Goal: Task Accomplishment & Management: Contribute content

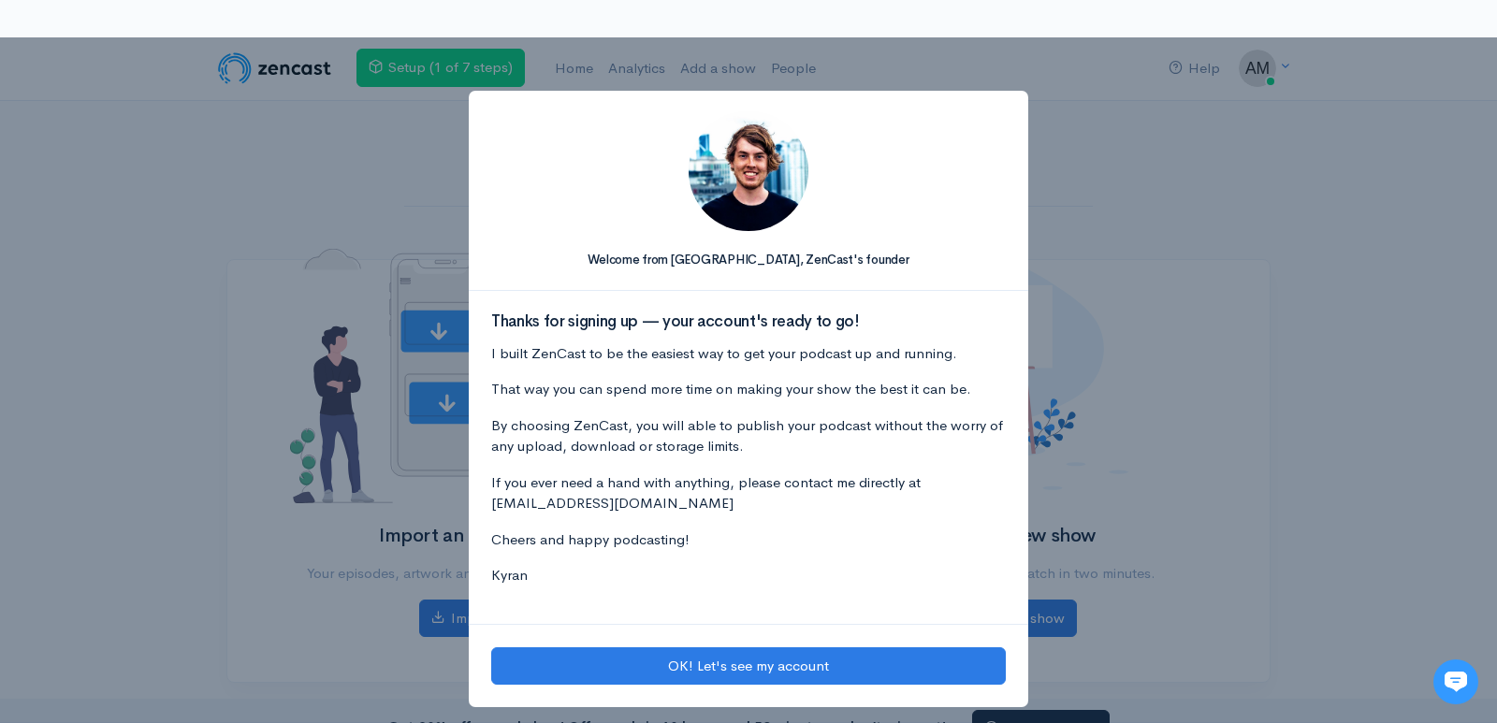
click at [194, 270] on div "Welcome from Kyran, ZenCast's founder Thanks for signing up — your account's re…" at bounding box center [748, 398] width 1497 height 723
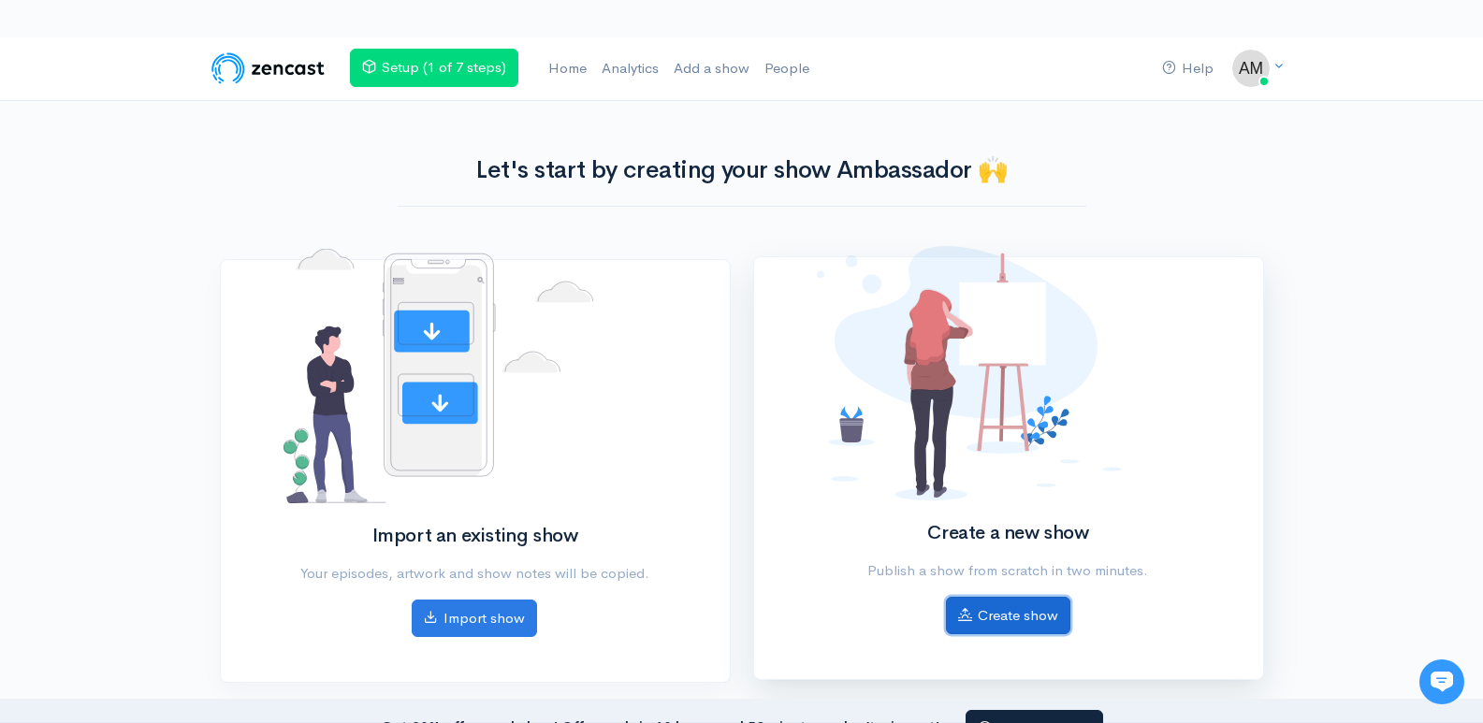
click at [1057, 623] on link "Create show" at bounding box center [1008, 616] width 124 height 38
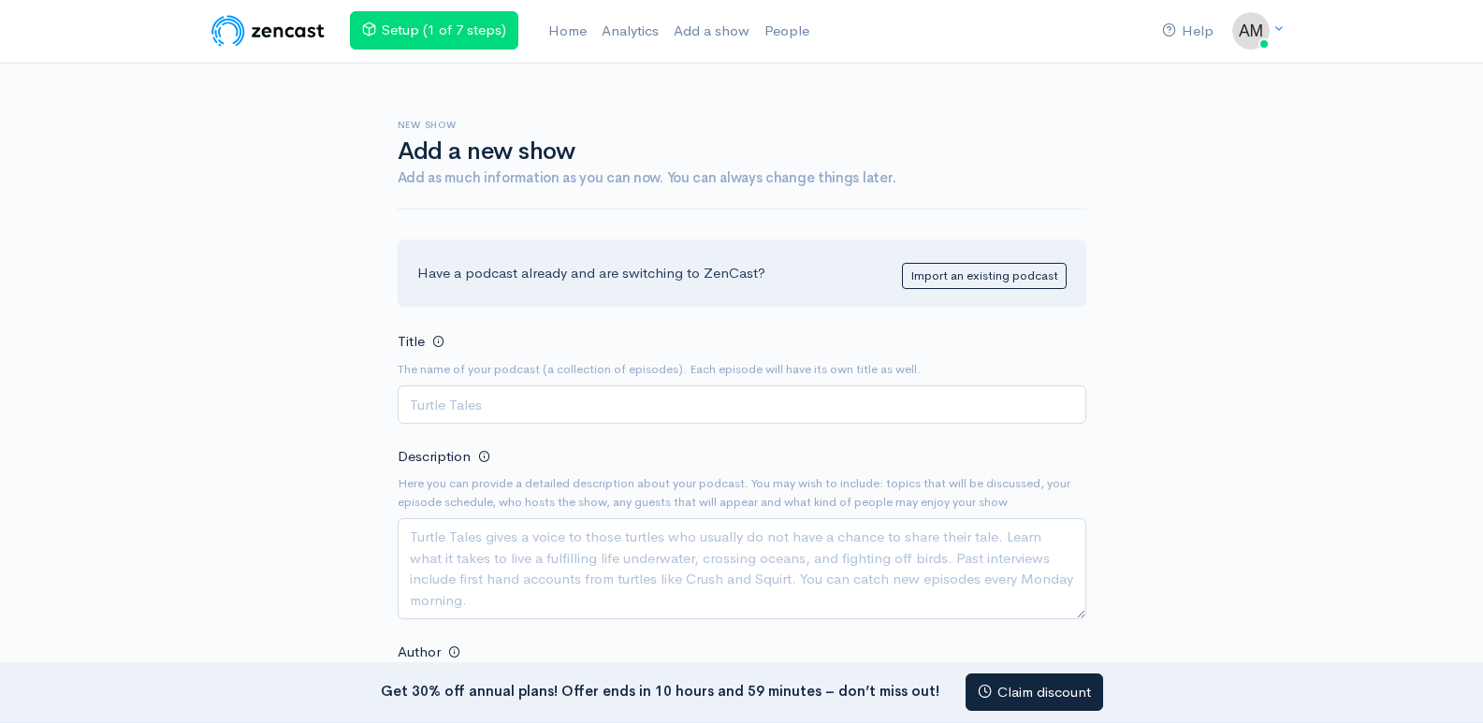
click at [461, 412] on input "Title" at bounding box center [742, 405] width 689 height 38
paste input "Ambassador Limousine"
type input "Ambassador Limousine Podcast"
click at [588, 575] on textarea "Description" at bounding box center [742, 568] width 689 height 101
paste textarea "John Martin is a seasoned transportation expert at Ambassador Limousines, with …"
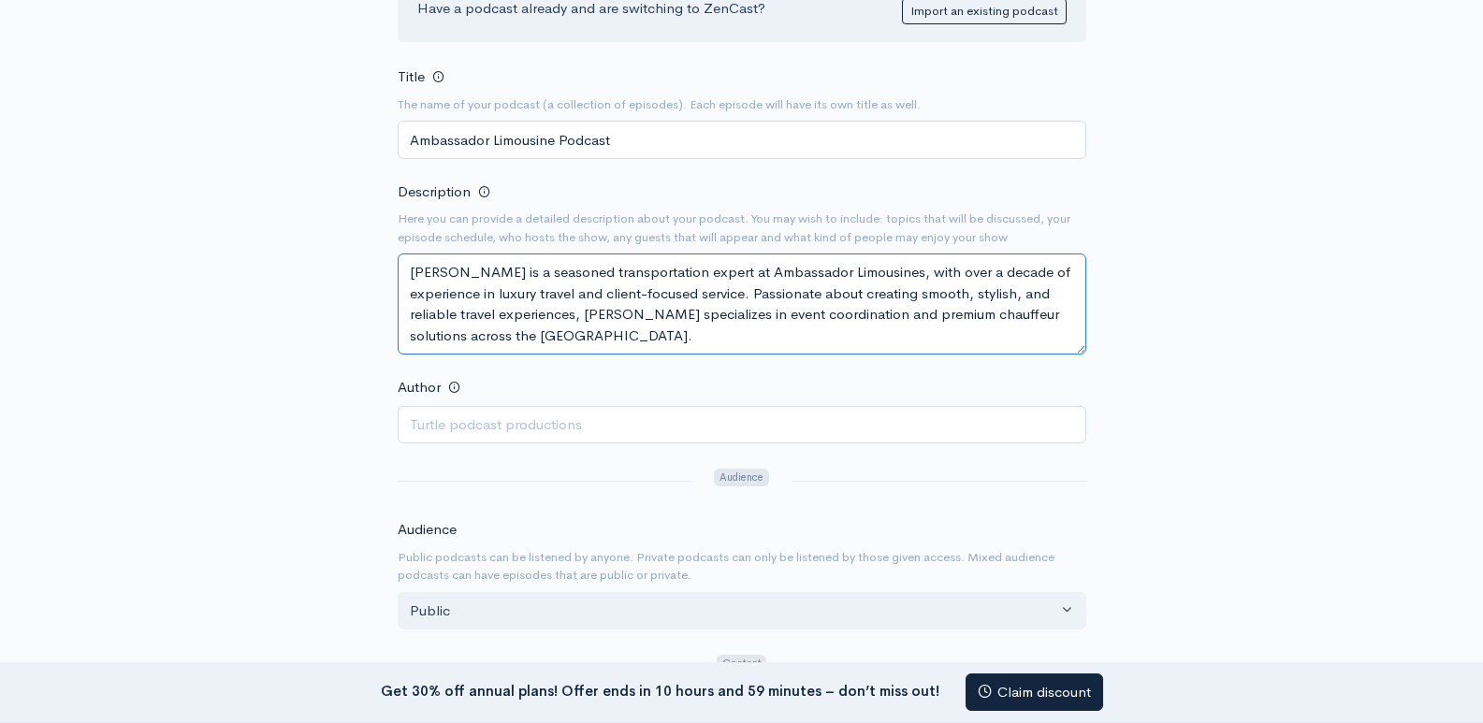
scroll to position [281, 0]
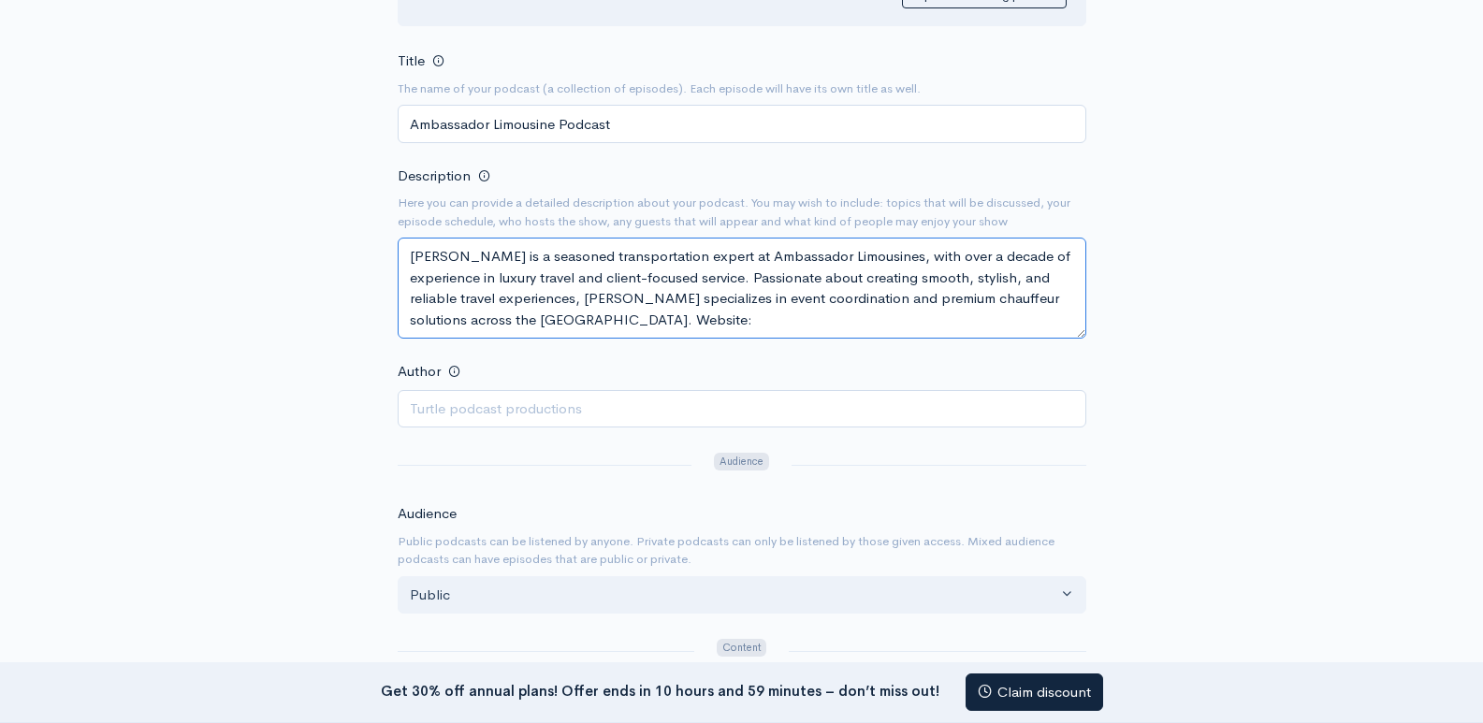
paste textarea "https://ambassadorlimousines.net/"
type textarea "John Martin is a seasoned transportation expert at Ambassador Limousines, with …"
click at [235, 438] on div "New show Add a new show Add as much information as you can now. You can always …" at bounding box center [742, 529] width 1067 height 1493
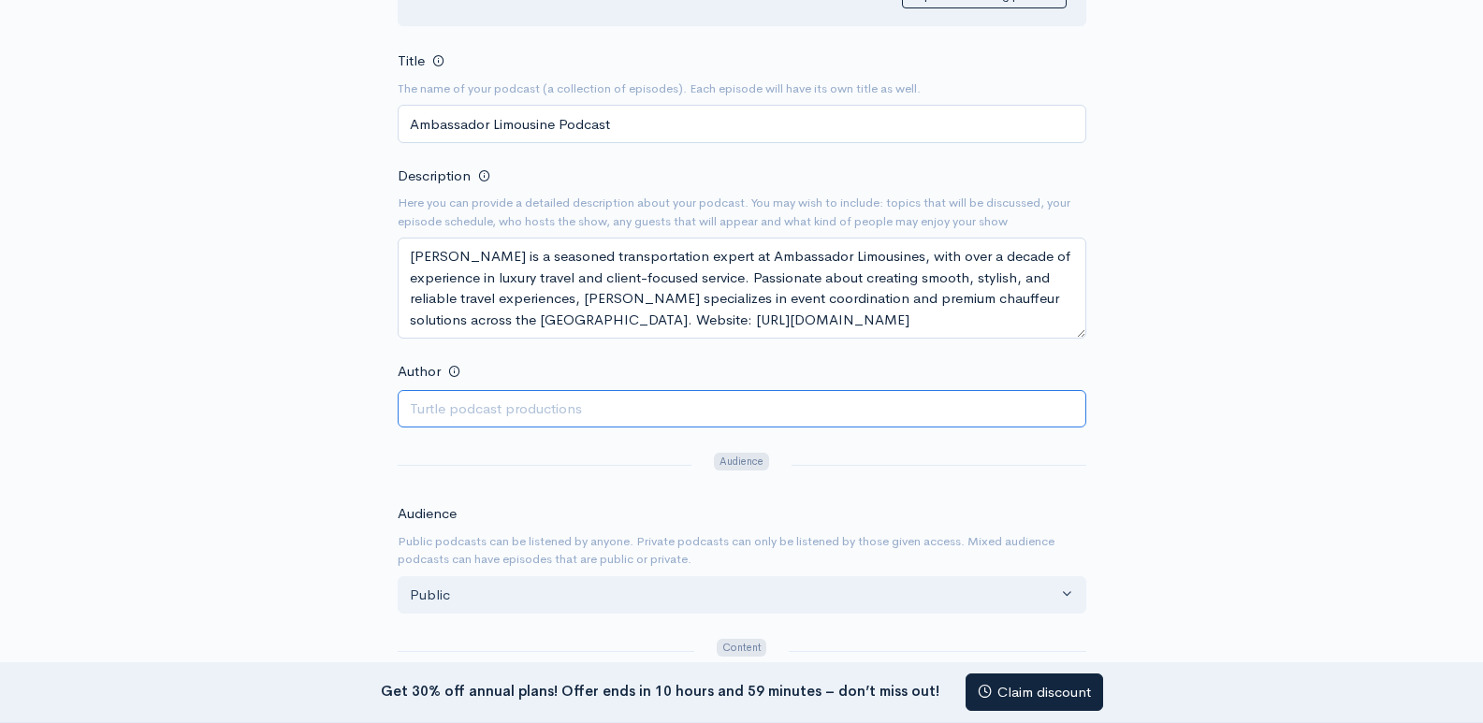
click at [461, 412] on input "Author" at bounding box center [742, 409] width 689 height 38
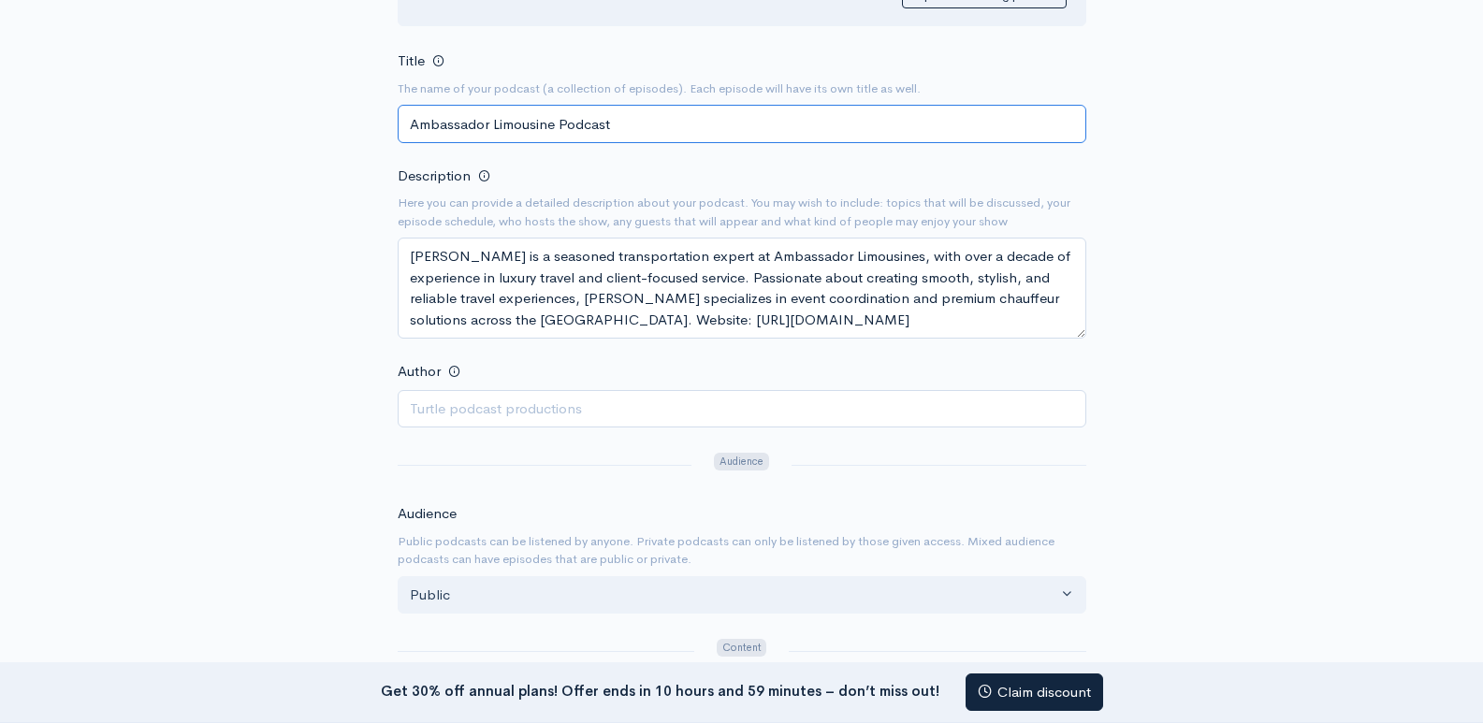
drag, startPoint x: 556, startPoint y: 123, endPoint x: 301, endPoint y: 136, distance: 254.9
click at [303, 136] on div "New show Add a new show Add as much information as you can now. You can always …" at bounding box center [742, 529] width 1067 height 1493
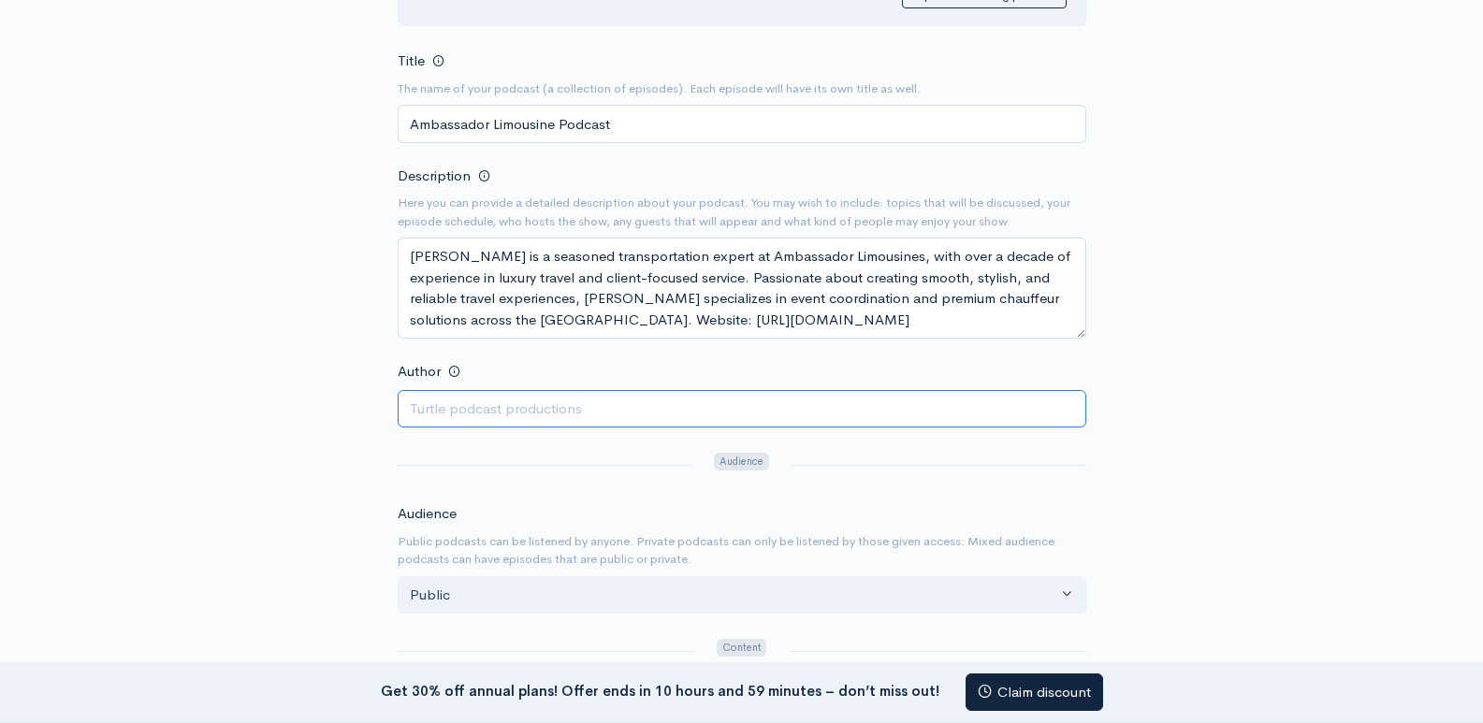
click at [463, 405] on input "Author" at bounding box center [742, 409] width 689 height 38
paste input "Ambassador Limousine"
type input "Ambassador Limousine"
click at [255, 434] on div "New show Add a new show Add as much information as you can now. You can always …" at bounding box center [742, 529] width 1067 height 1493
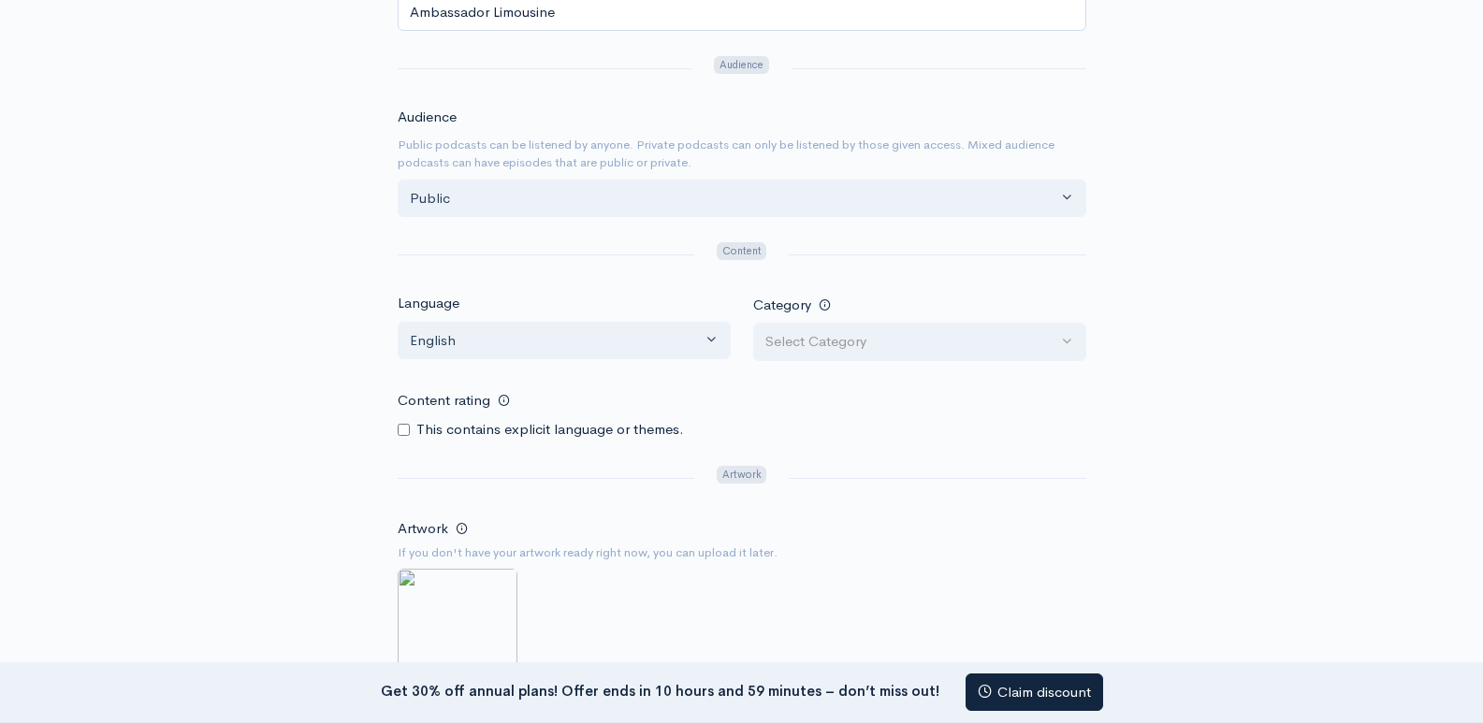
scroll to position [842, 0]
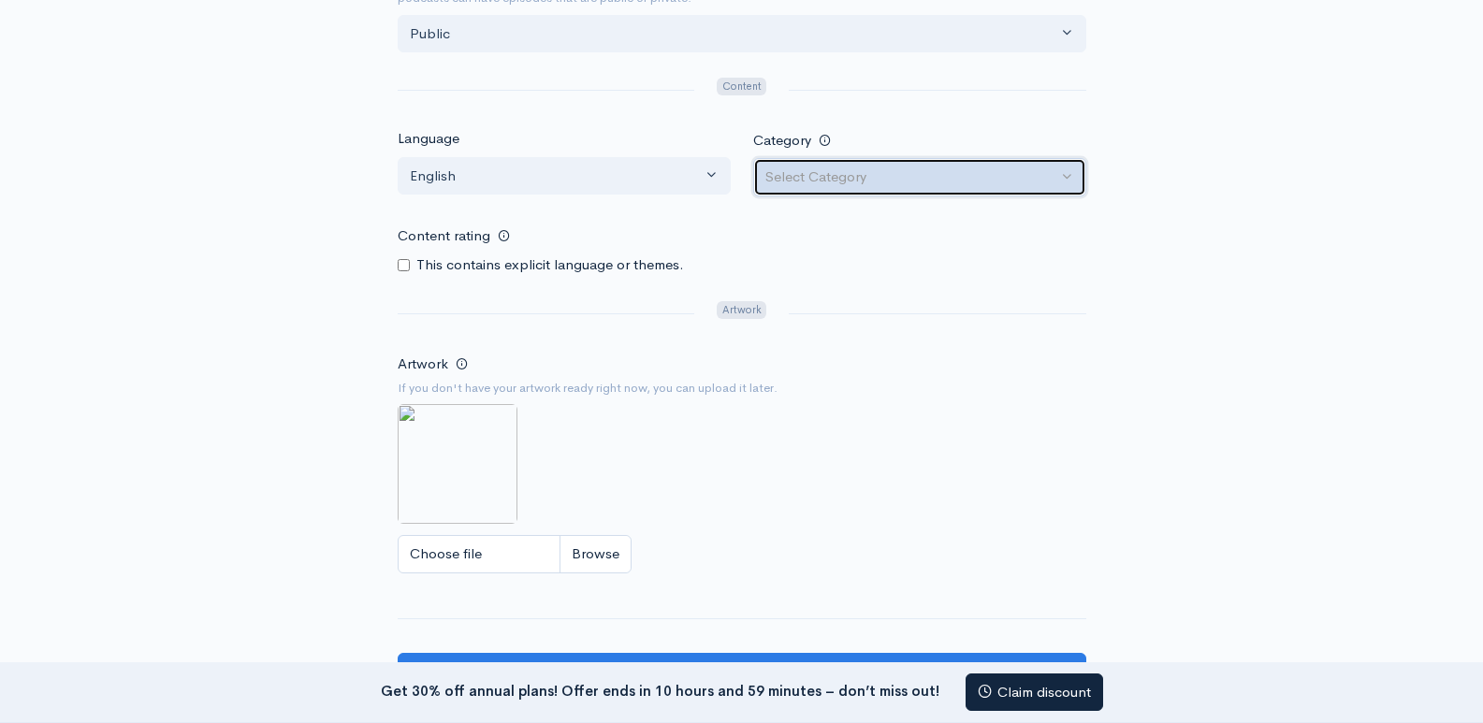
click at [875, 166] on button "Select Category" at bounding box center [919, 177] width 333 height 38
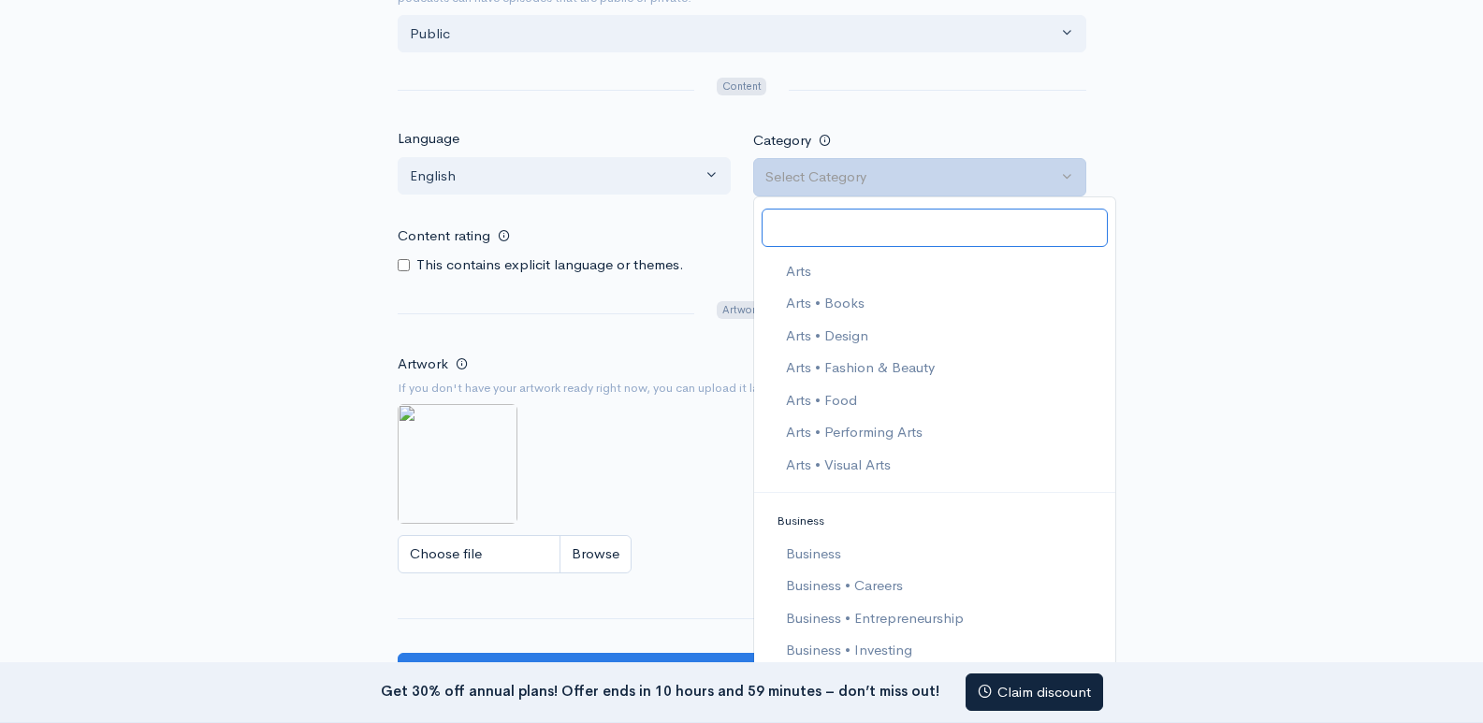
scroll to position [187, 0]
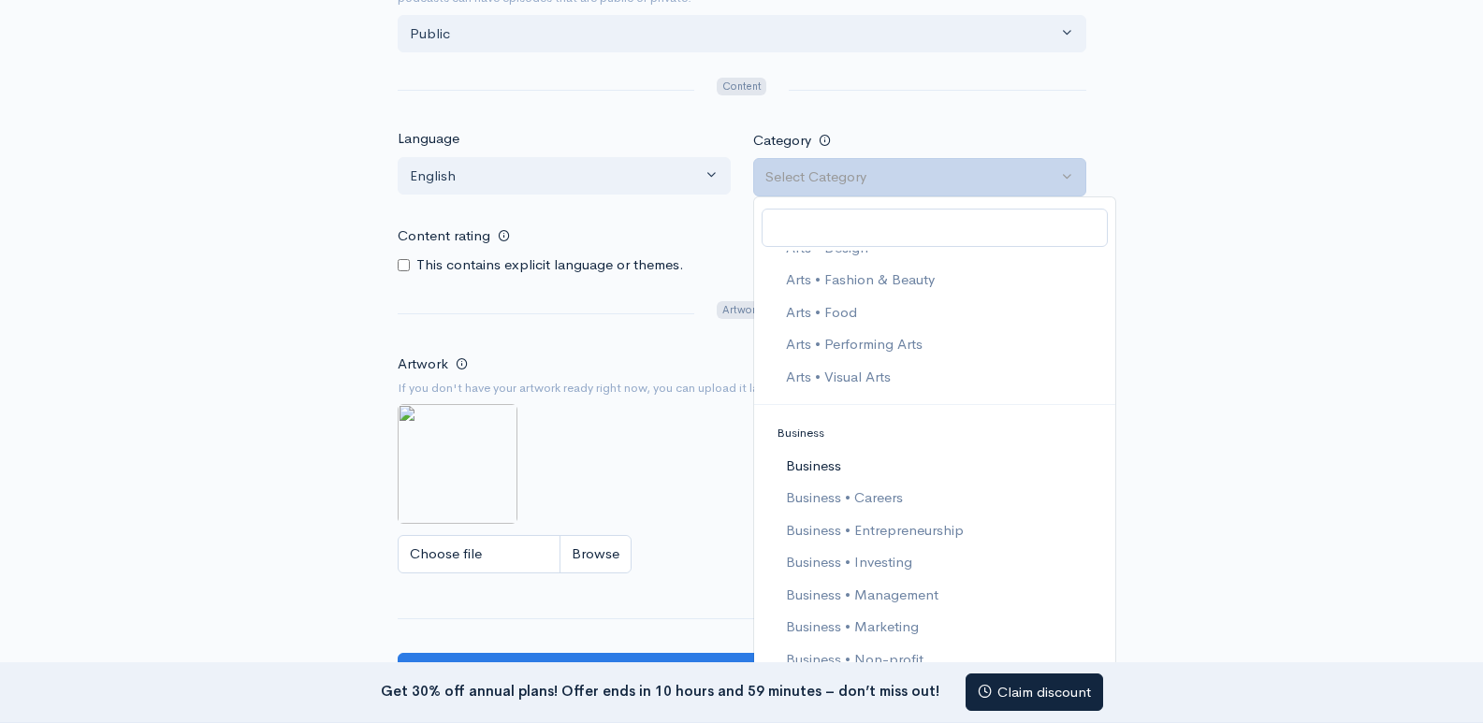
click at [843, 468] on link "Business" at bounding box center [934, 466] width 361 height 33
select select "Business"
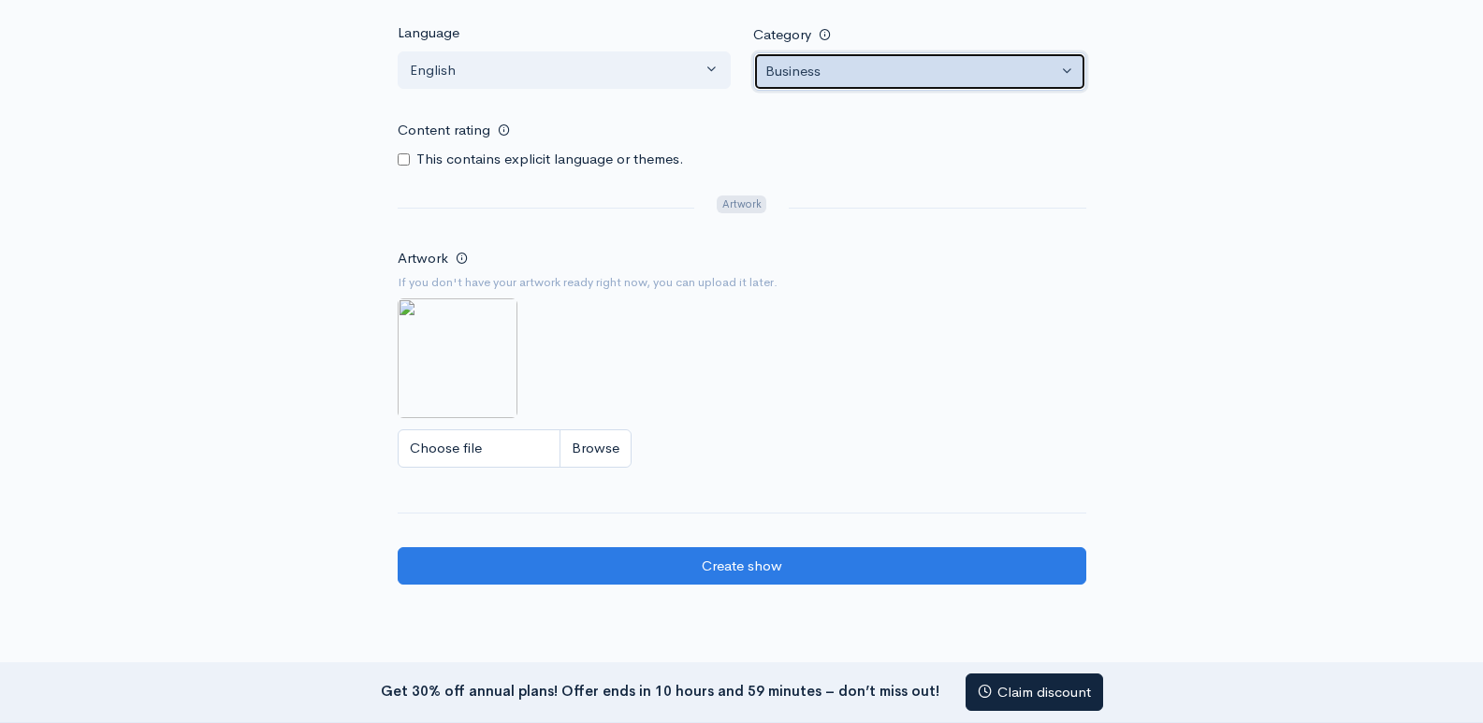
scroll to position [1123, 0]
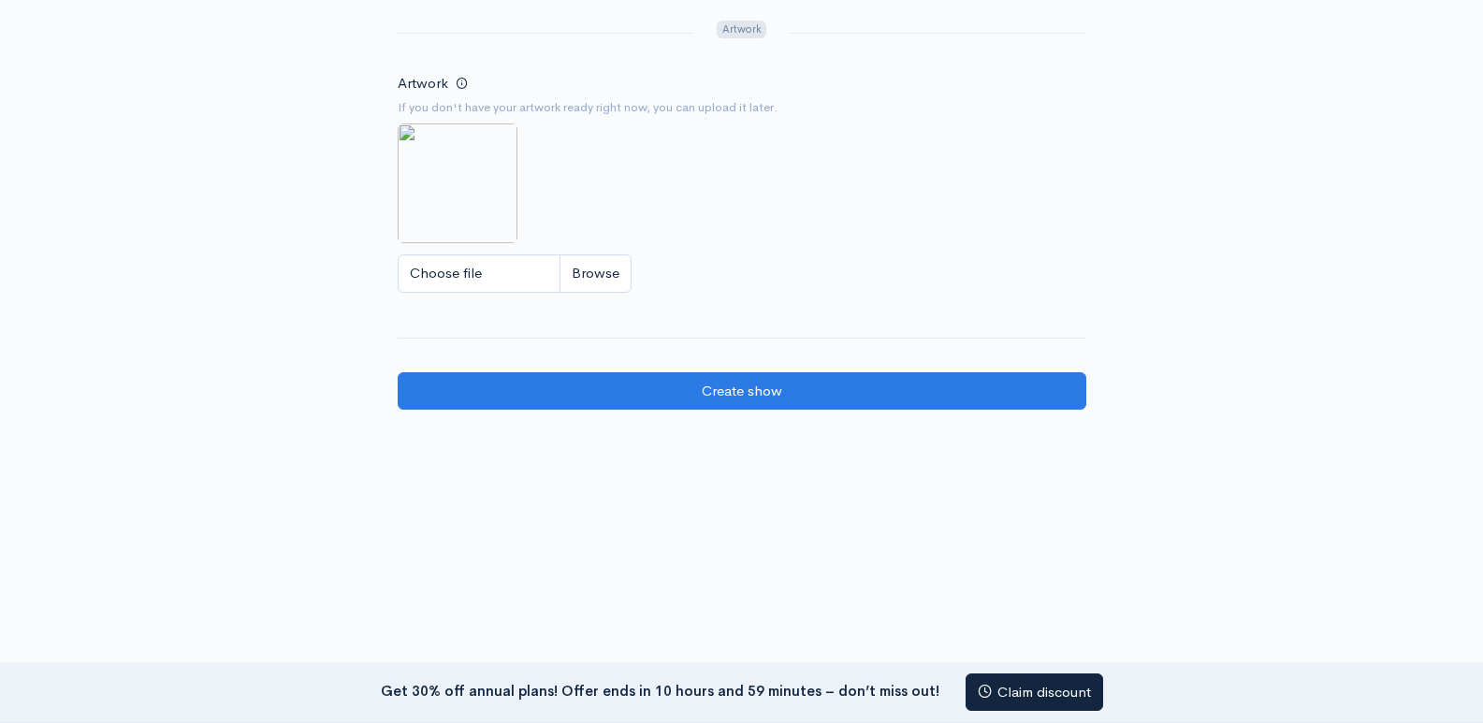
click at [437, 198] on img at bounding box center [458, 184] width 120 height 120
click at [470, 273] on input "Choose file" at bounding box center [515, 274] width 234 height 38
type input "C:\fakepath\Untitled design (22).jpg"
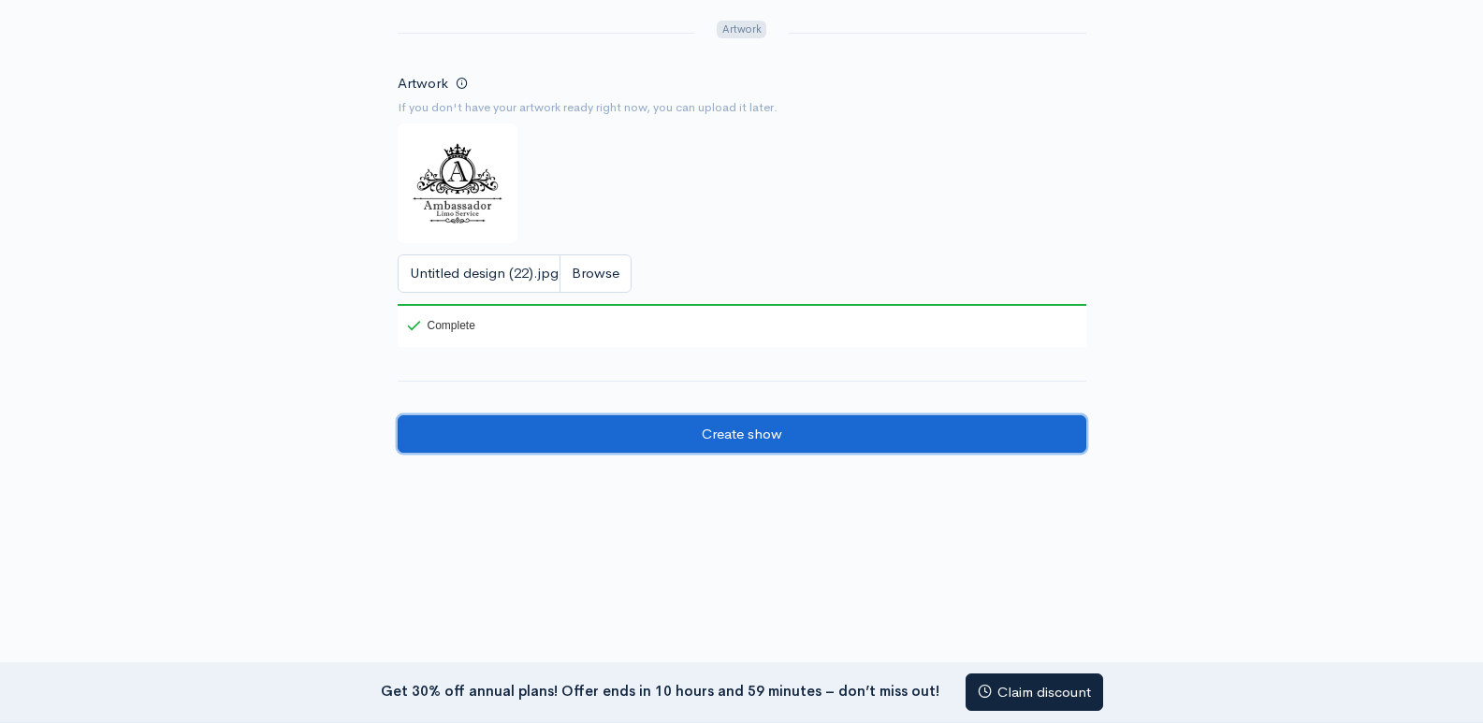
drag, startPoint x: 720, startPoint y: 437, endPoint x: 237, endPoint y: 414, distance: 483.4
click at [716, 437] on input "Create show" at bounding box center [742, 434] width 689 height 38
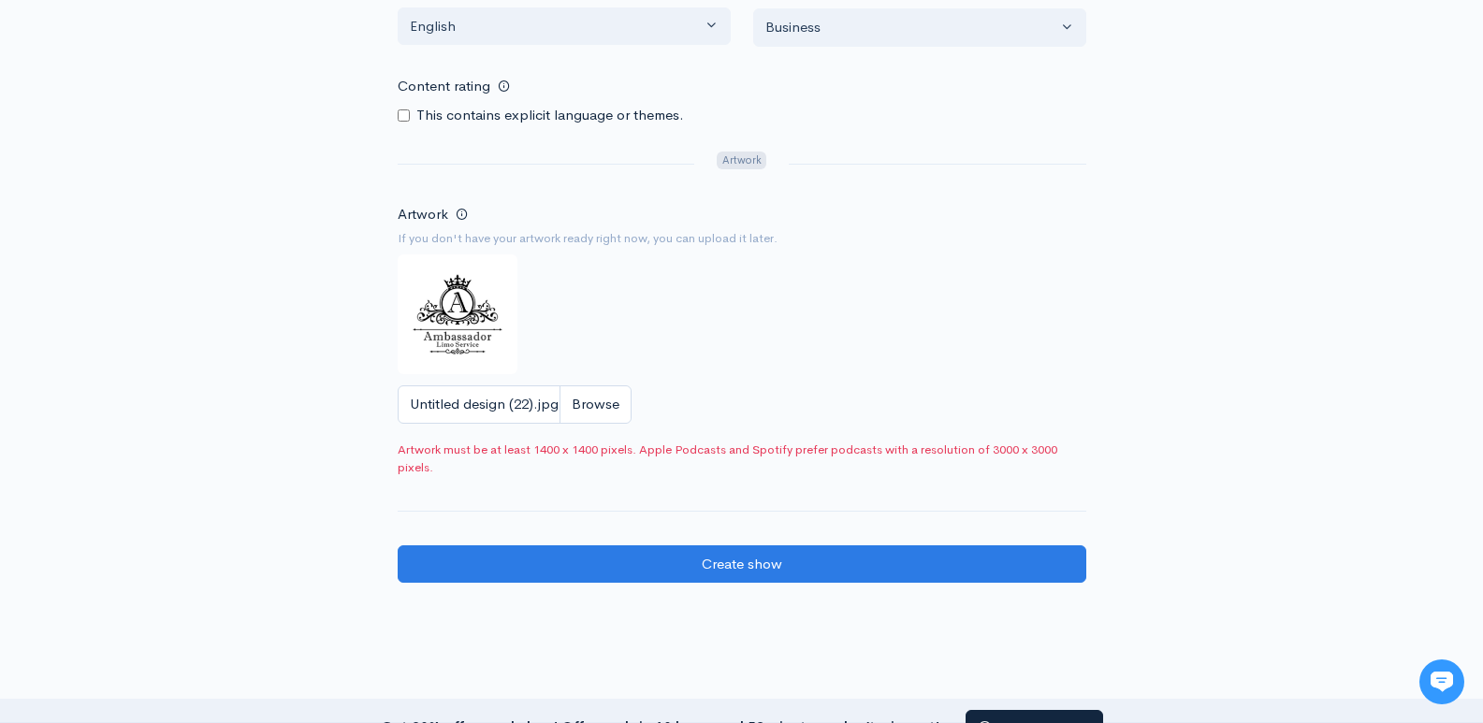
scroll to position [1222, 0]
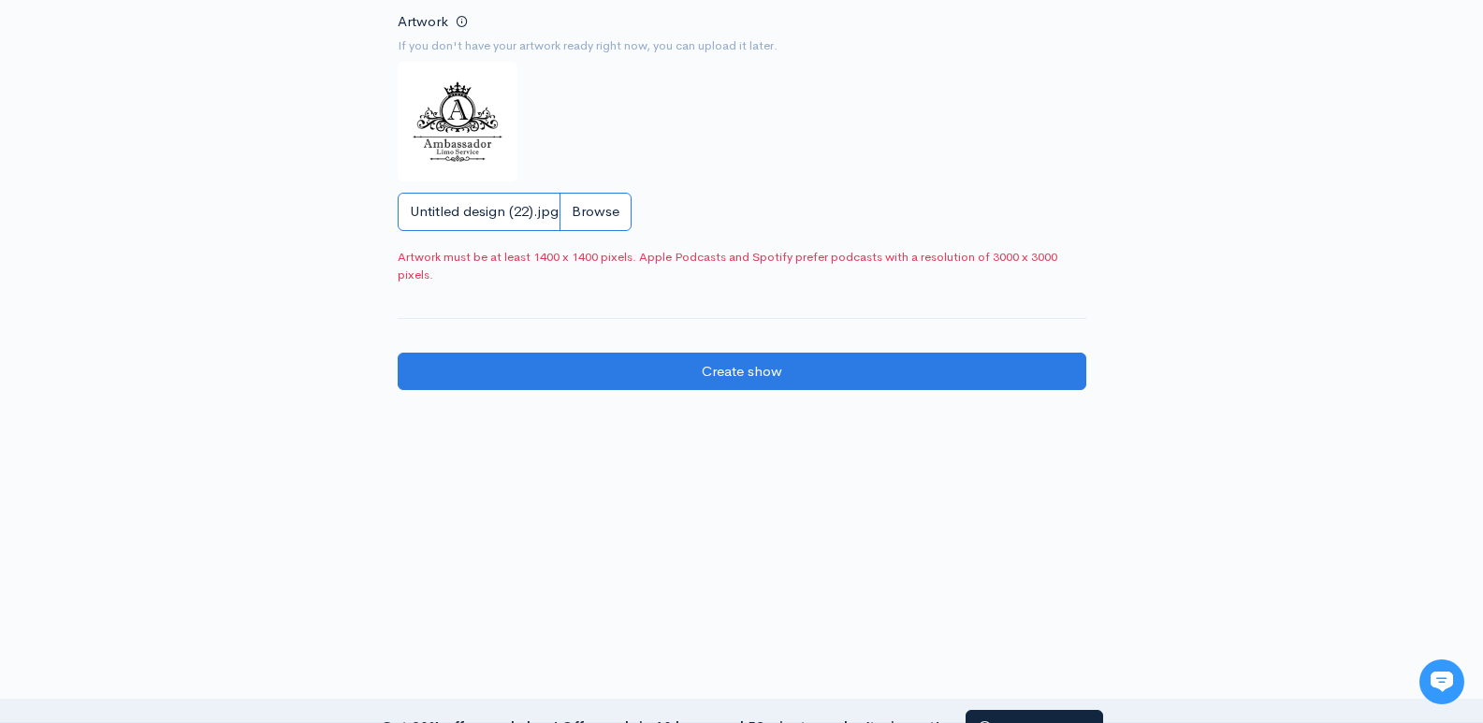
click at [463, 207] on input "Untitled design (22).jpg" at bounding box center [515, 212] width 234 height 38
type input "C:\fakepath\Untitled design (25).jpg"
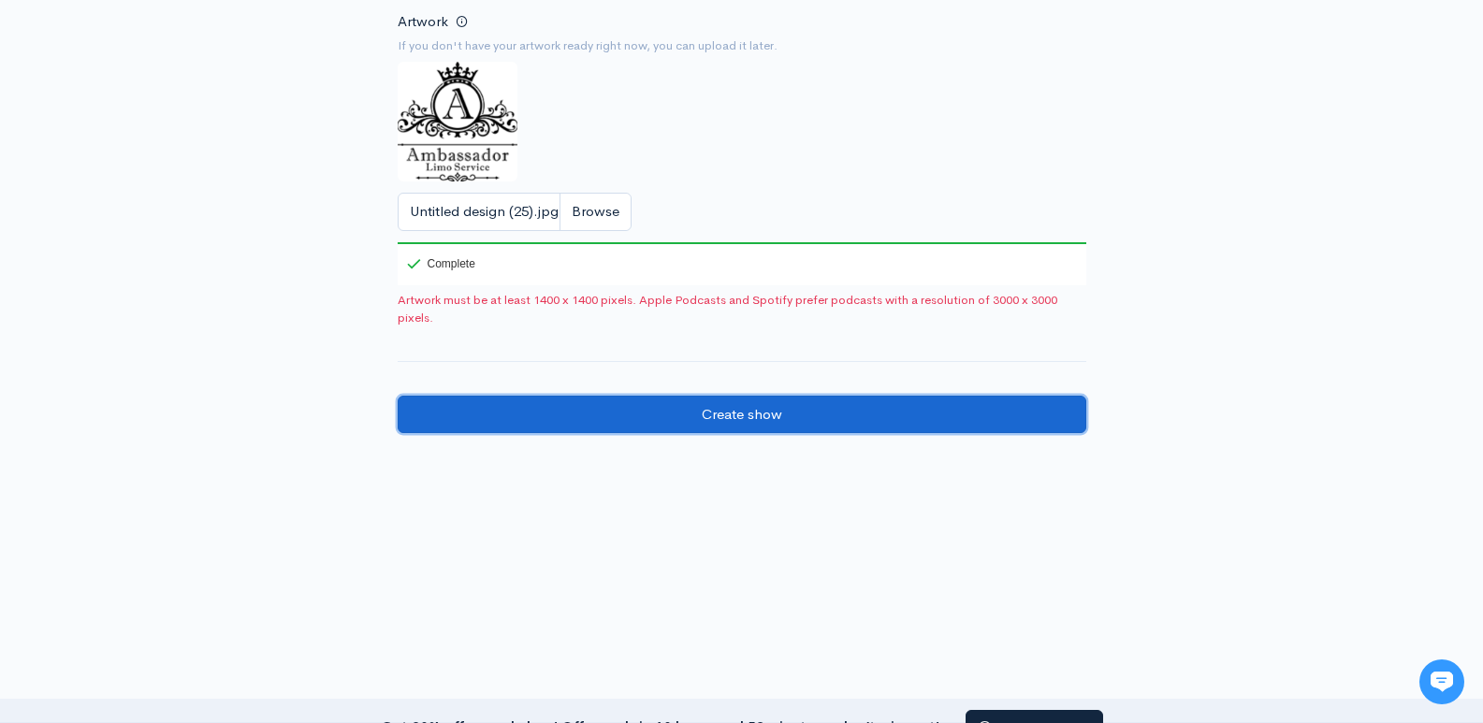
click at [792, 414] on input "Create show" at bounding box center [742, 415] width 689 height 38
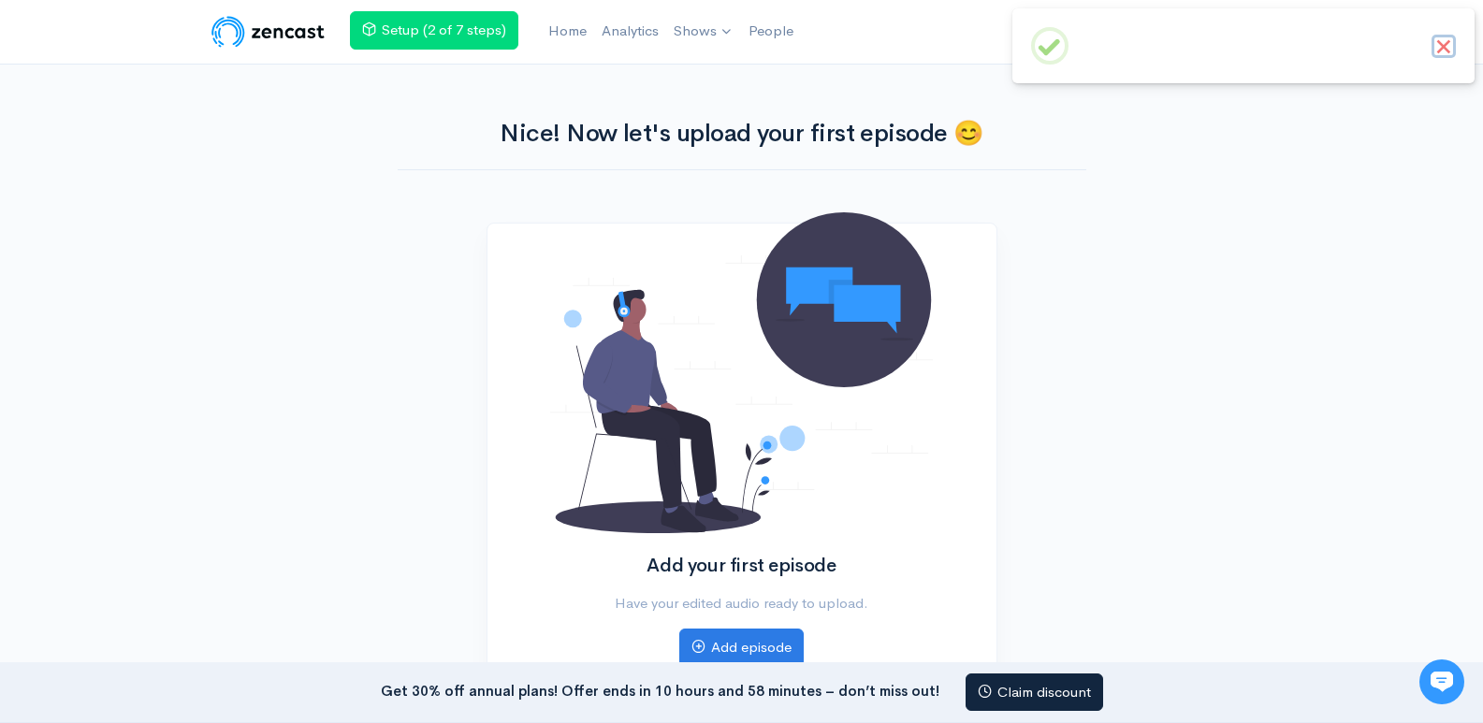
click at [1444, 44] on button "×" at bounding box center [1444, 47] width 24 height 24
click at [121, 357] on div "Help Notifications View all Your profile Team settings Default team Current Log…" at bounding box center [741, 403] width 1483 height 807
click at [1255, 42] on img at bounding box center [1250, 31] width 37 height 37
click at [1129, 77] on link "Your profile" at bounding box center [1186, 75] width 176 height 33
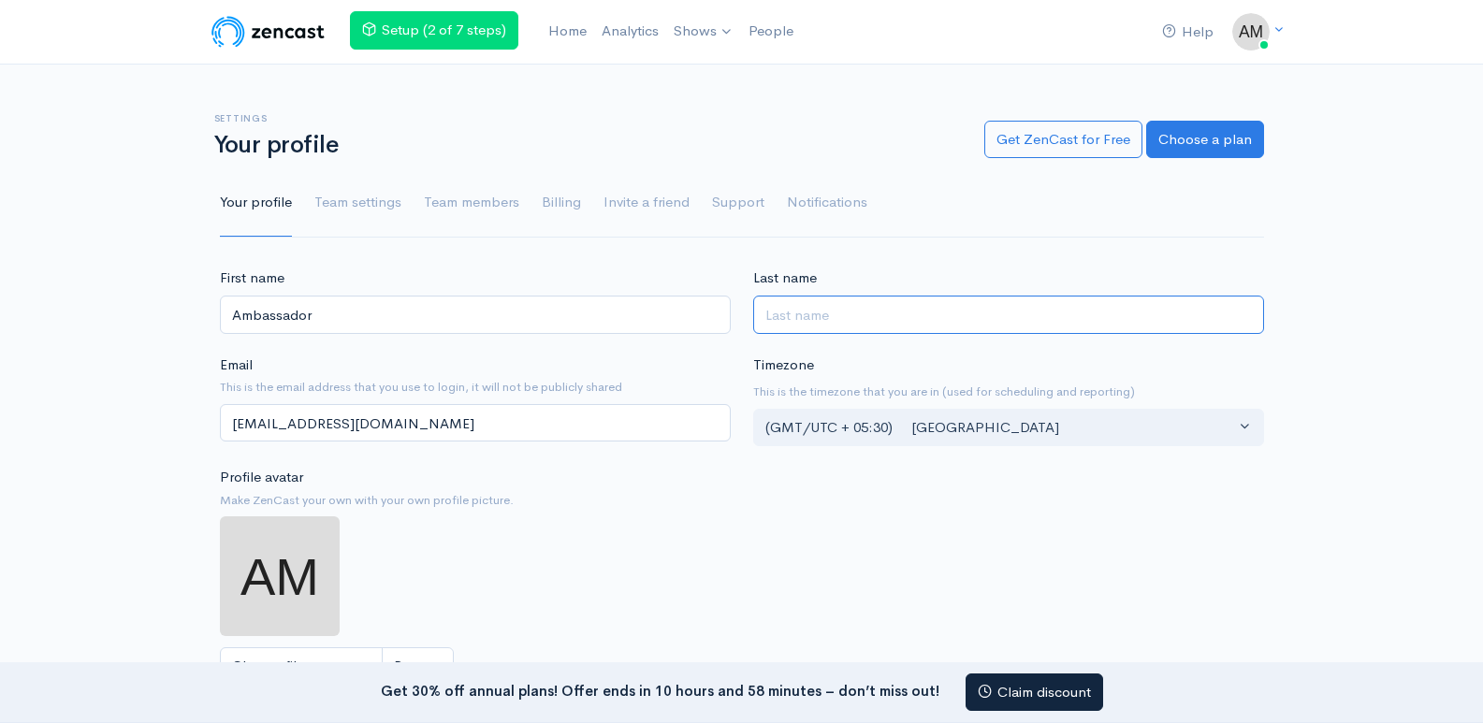
click at [796, 317] on input "Last name" at bounding box center [1008, 315] width 511 height 38
type input "Limousine"
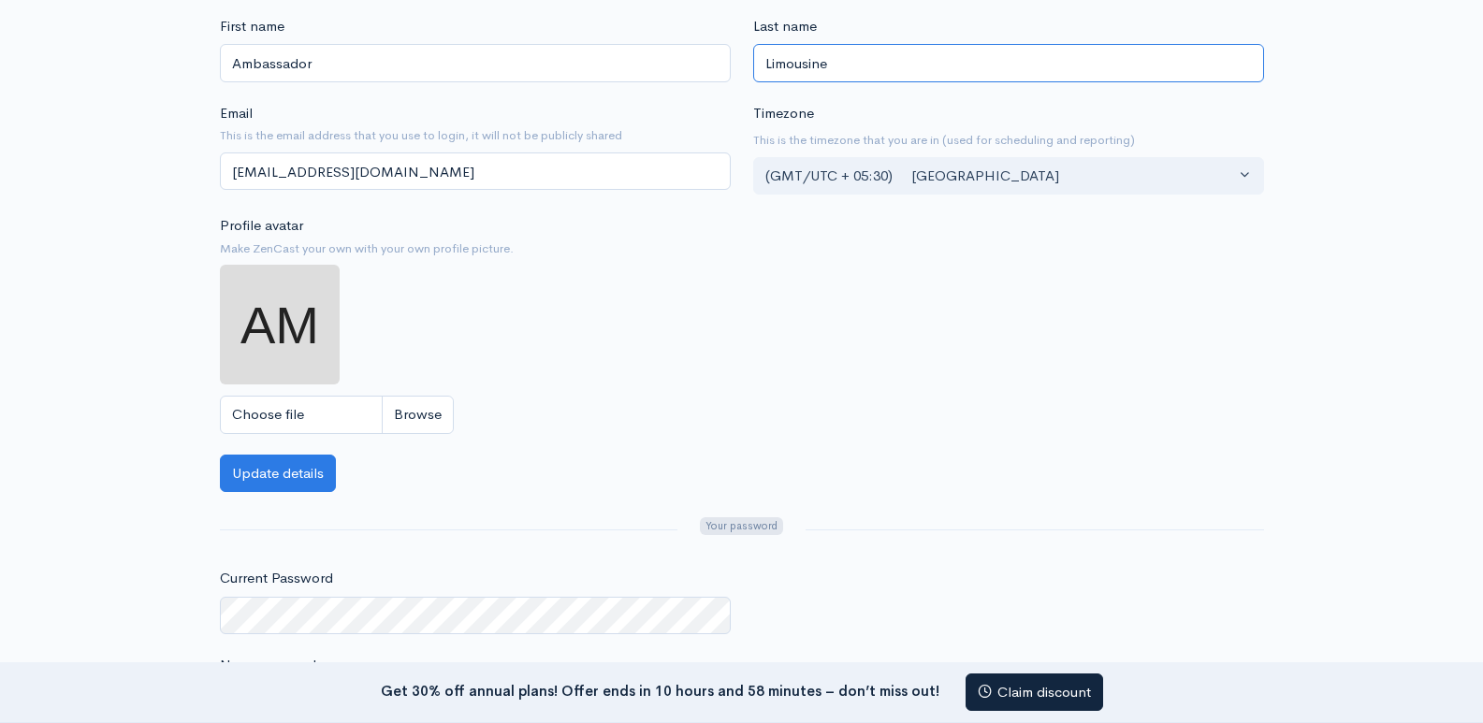
scroll to position [281, 0]
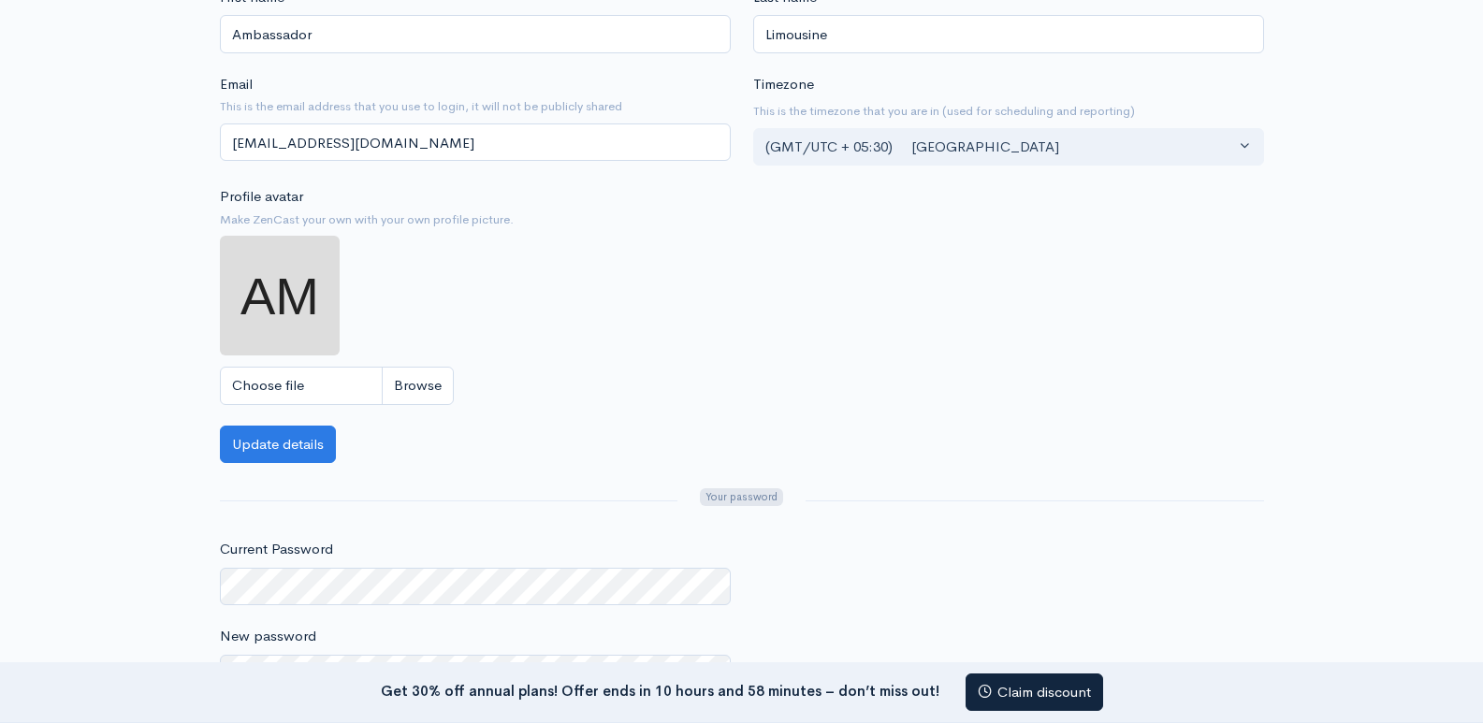
click at [272, 282] on img at bounding box center [280, 296] width 120 height 120
click at [335, 371] on input "Choose file" at bounding box center [337, 386] width 234 height 38
type input "C:\fakepath\Untitled design (25).jpg"
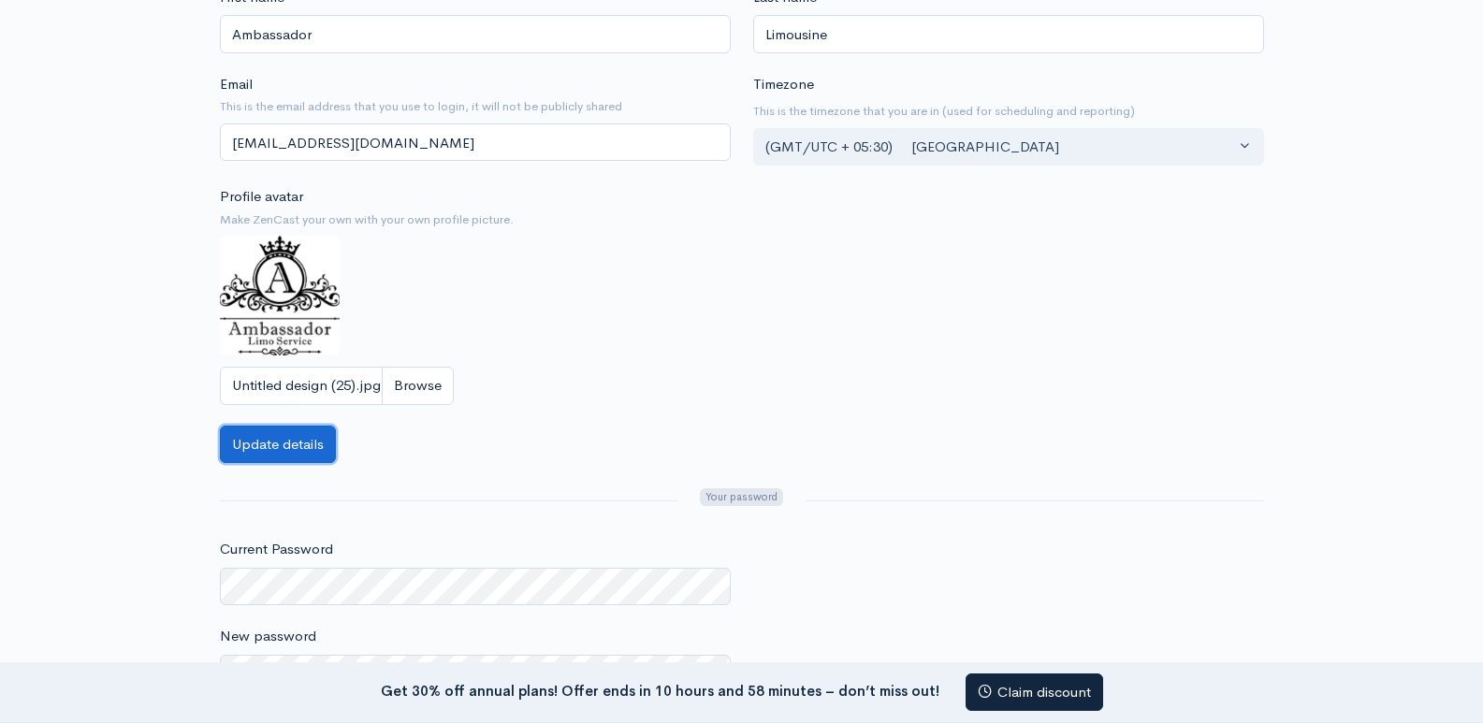
click at [236, 447] on button "Update details" at bounding box center [278, 445] width 116 height 38
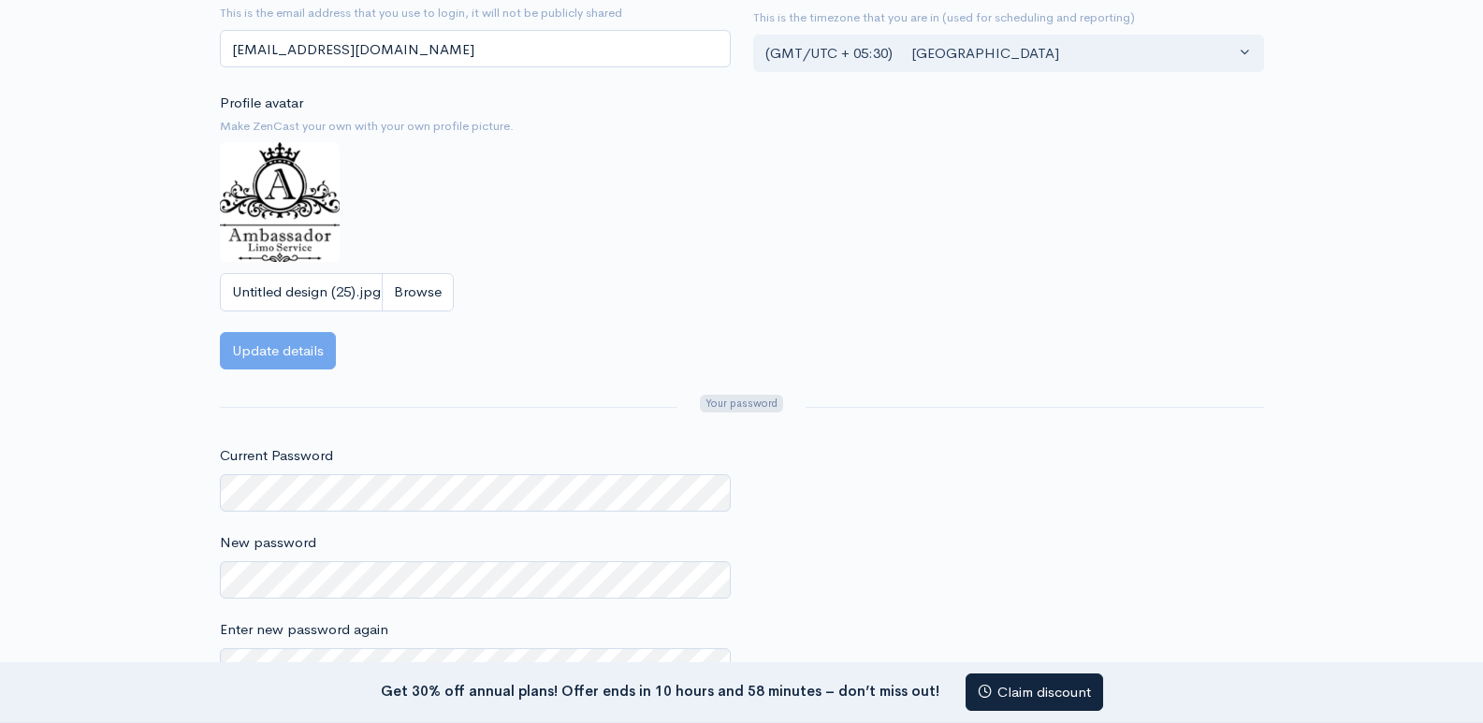
scroll to position [561, 0]
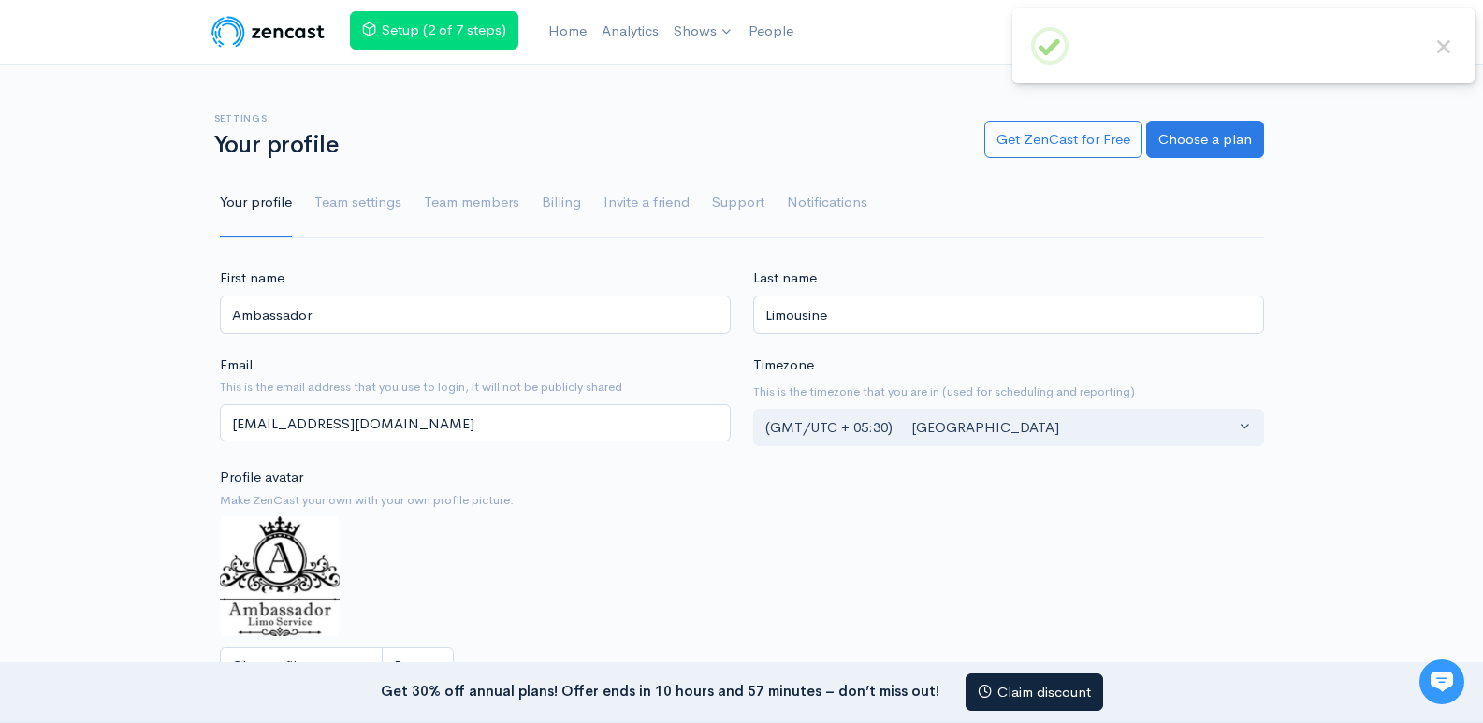
click at [69, 323] on div "First name Ambassador Last name Limousine Email This is the email address that …" at bounding box center [741, 716] width 1483 height 896
click at [283, 24] on img at bounding box center [268, 31] width 119 height 37
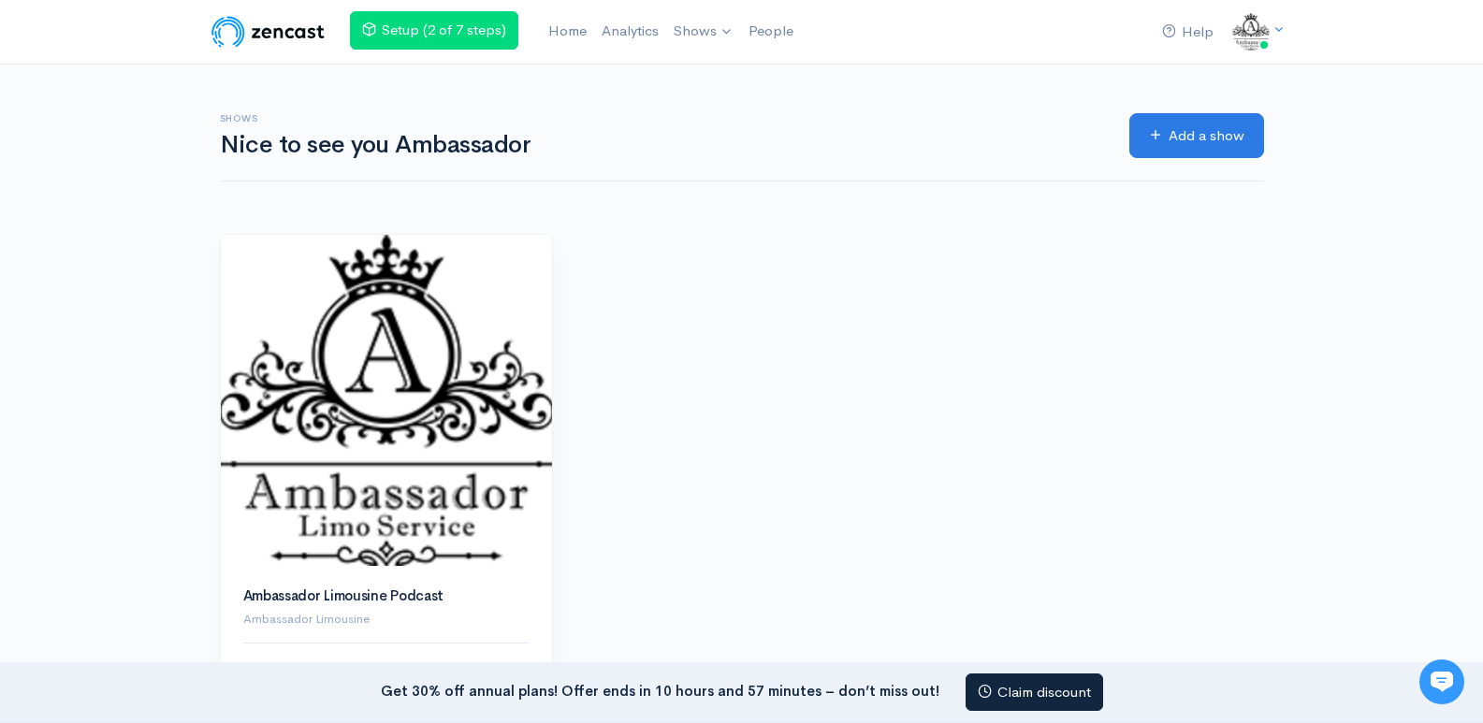
click at [277, 29] on img at bounding box center [268, 31] width 119 height 37
click at [268, 37] on img at bounding box center [268, 31] width 119 height 37
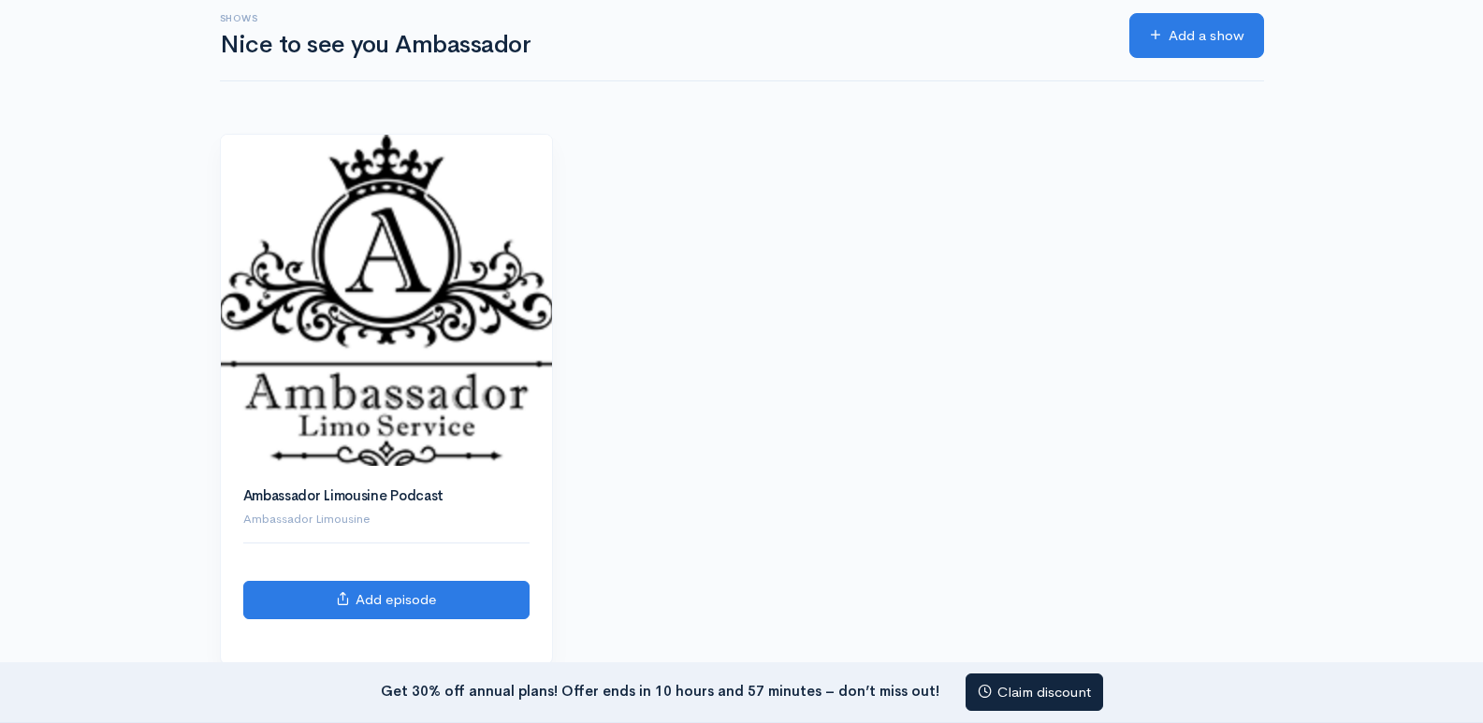
scroll to position [281, 0]
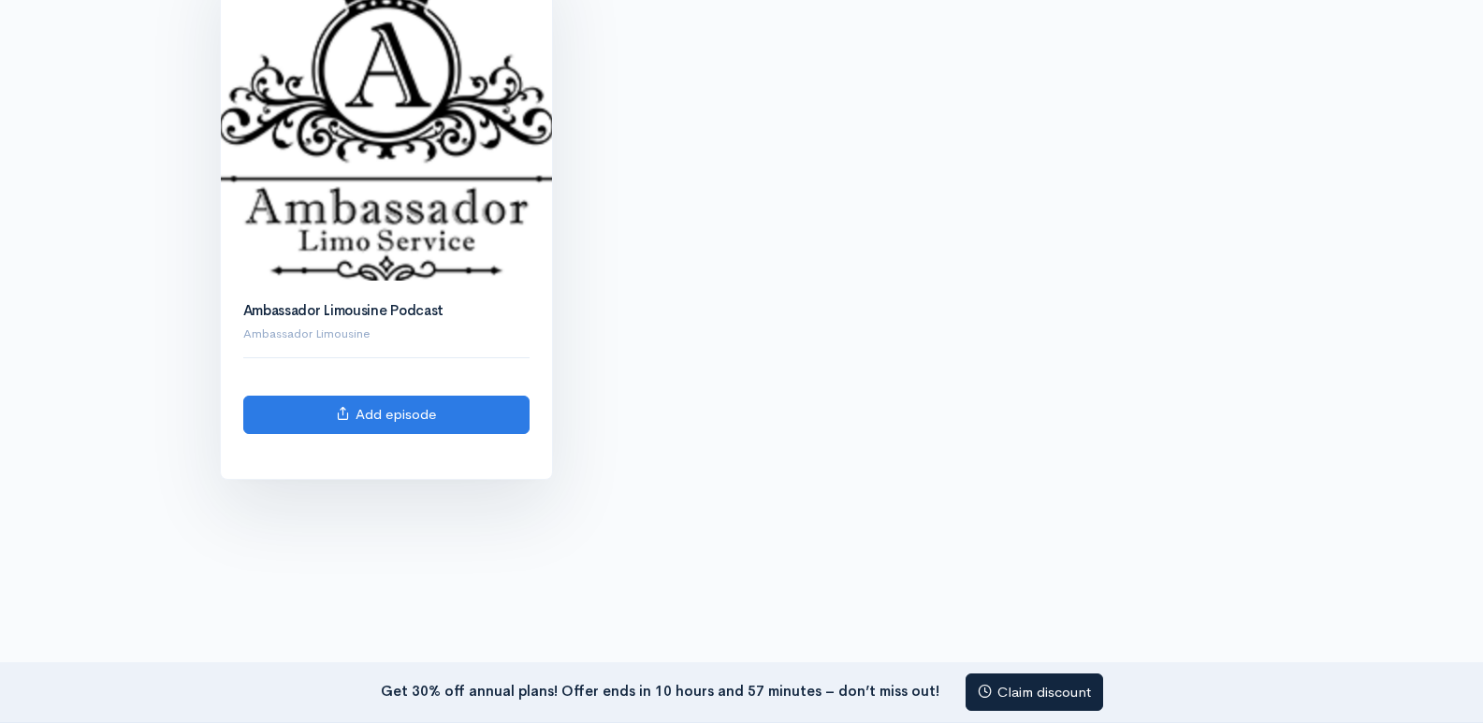
click at [319, 253] on img at bounding box center [386, 114] width 331 height 331
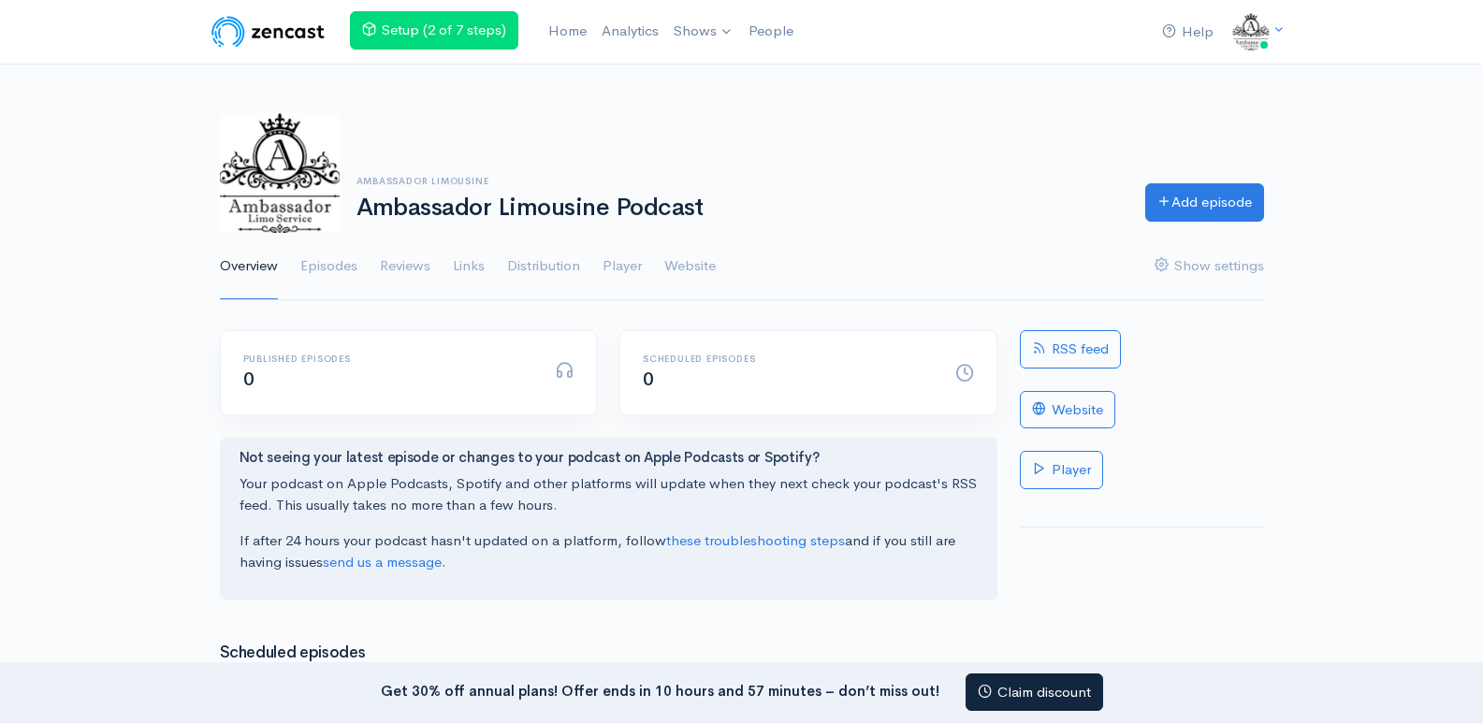
click at [284, 34] on img at bounding box center [268, 31] width 119 height 37
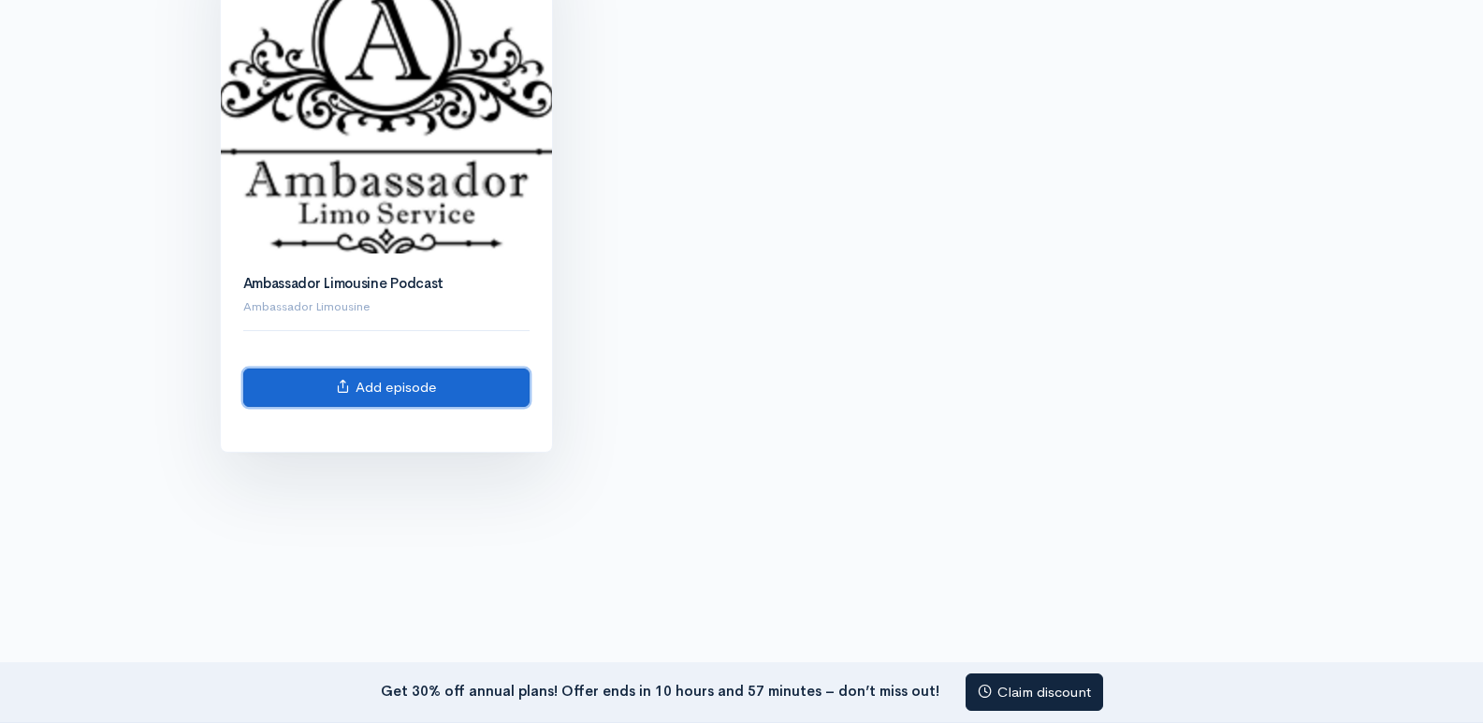
click at [370, 384] on link "Add episode" at bounding box center [386, 388] width 286 height 38
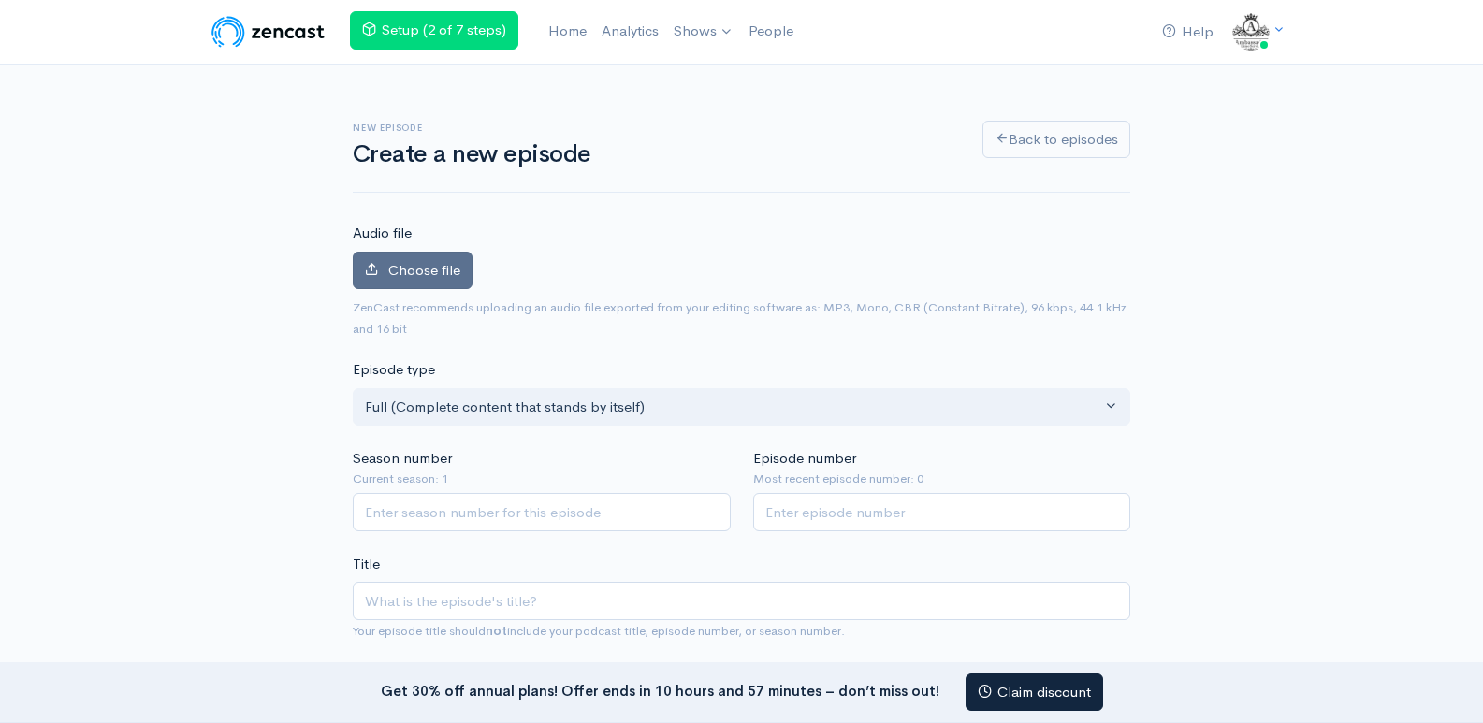
click at [451, 262] on span "Choose file" at bounding box center [424, 270] width 72 height 18
click at [0, 0] on input "Choose file" at bounding box center [0, 0] width 0 height 0
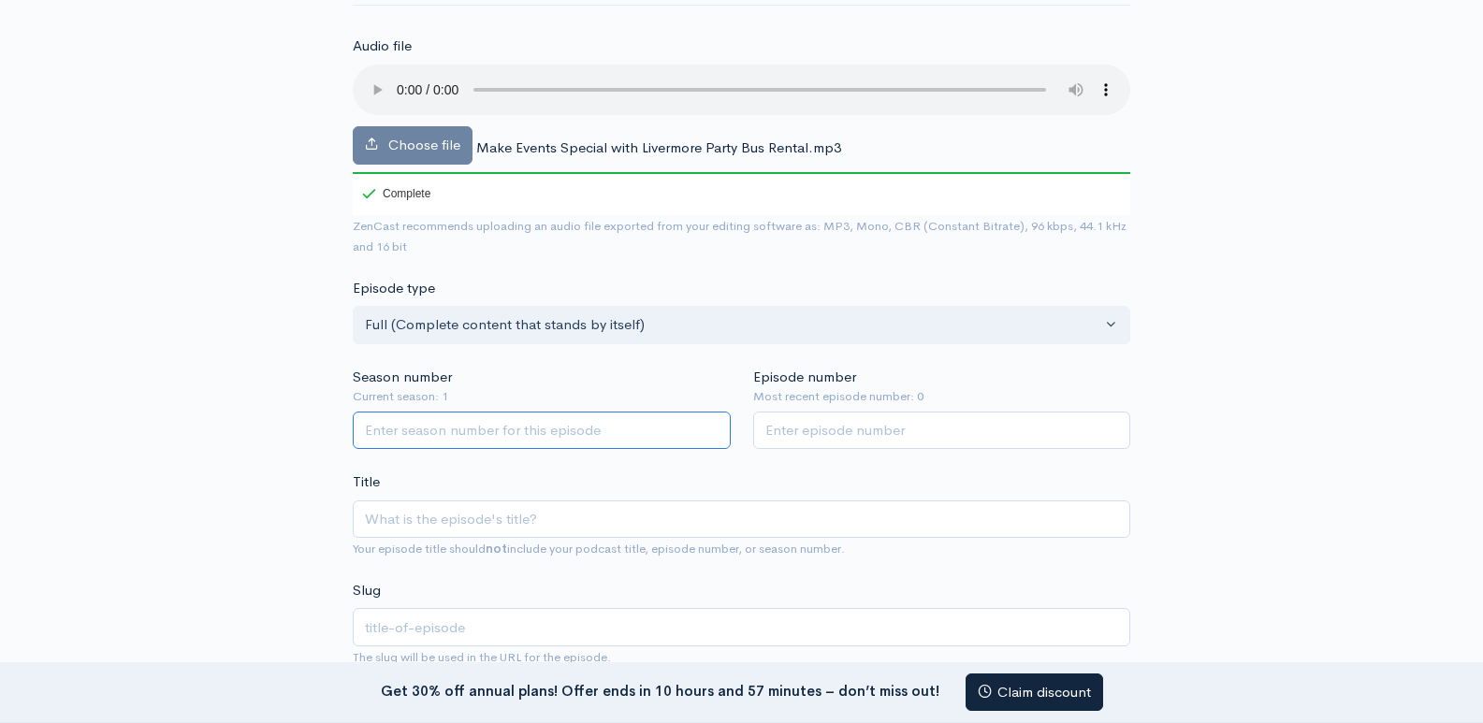
click at [431, 432] on input "Season number" at bounding box center [542, 431] width 378 height 38
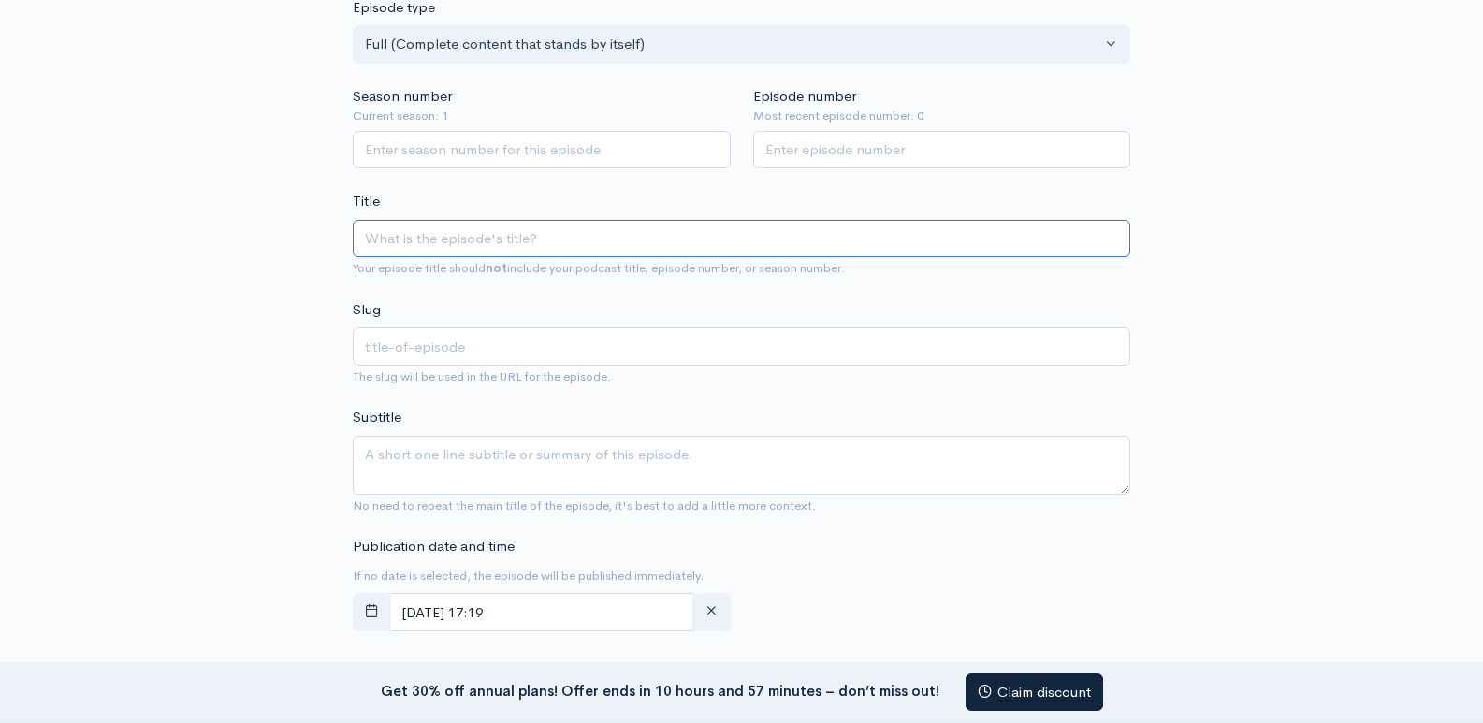
click at [442, 244] on input "Title" at bounding box center [742, 239] width 778 height 38
paste input "Make Events Special with Livermore Party Bus Rental"
type input "Make Events Special with Livermore Party Bus Rental"
type input "make-events-special-with-livermore-party-bus-rental"
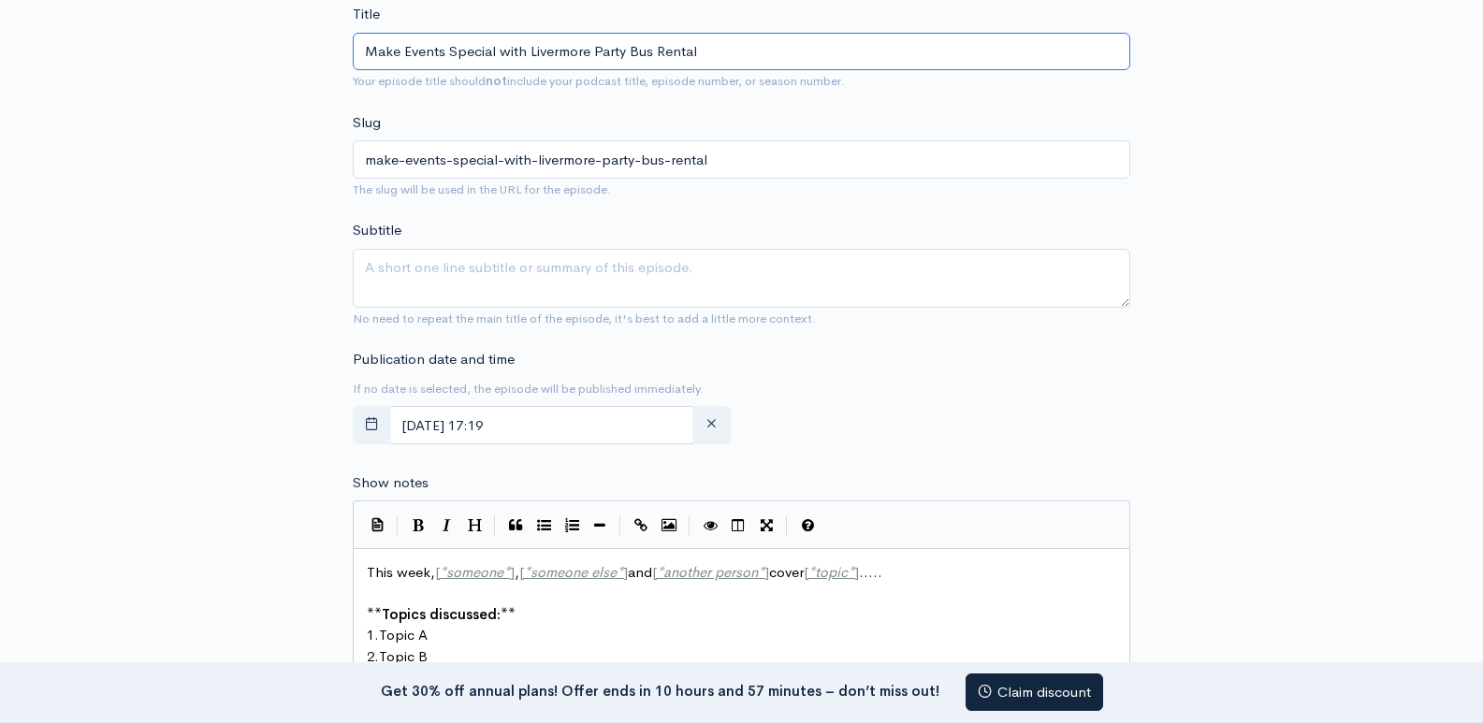
type input "Make Events Special with Livermore Party Bus Rental"
click at [469, 270] on textarea "Subtitle" at bounding box center [742, 278] width 778 height 59
paste textarea "Celebrate in style with Livermore Party Bus Rental."
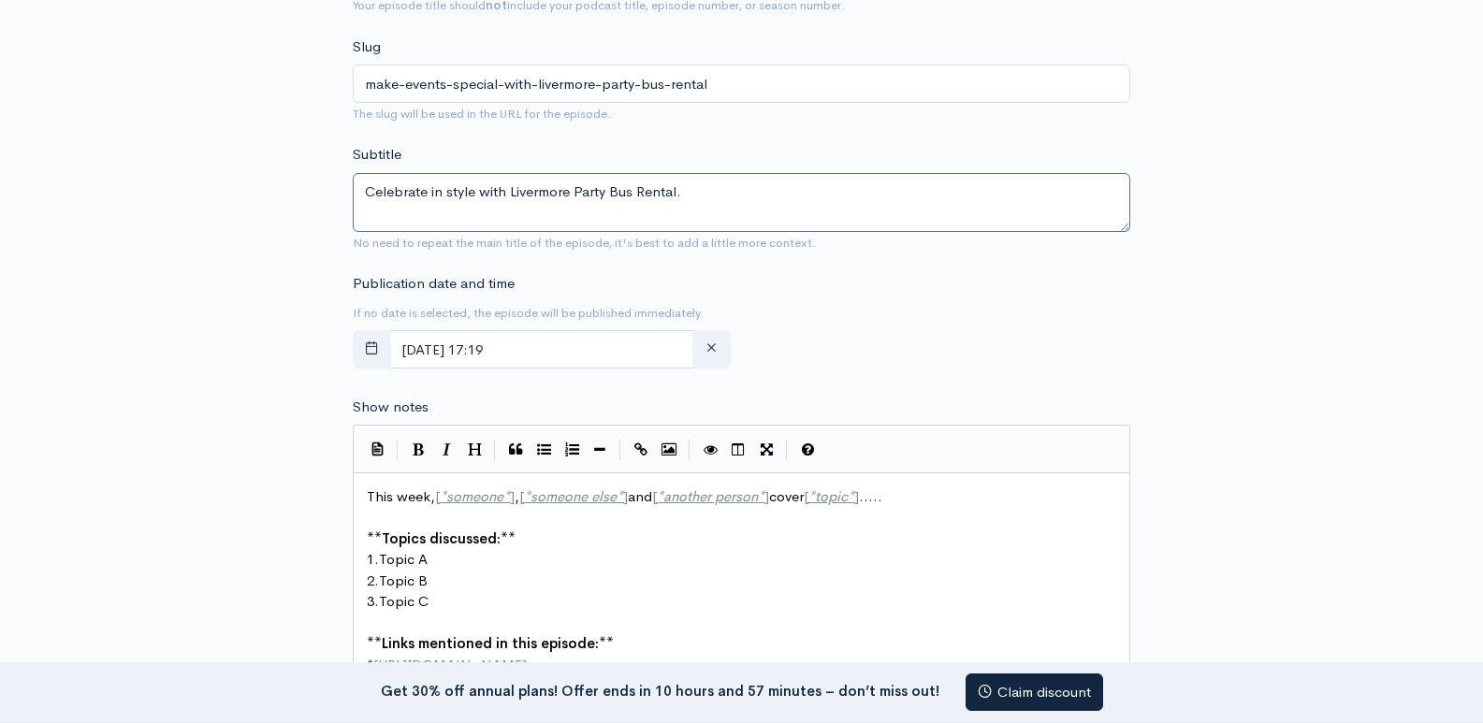
scroll to position [842, 0]
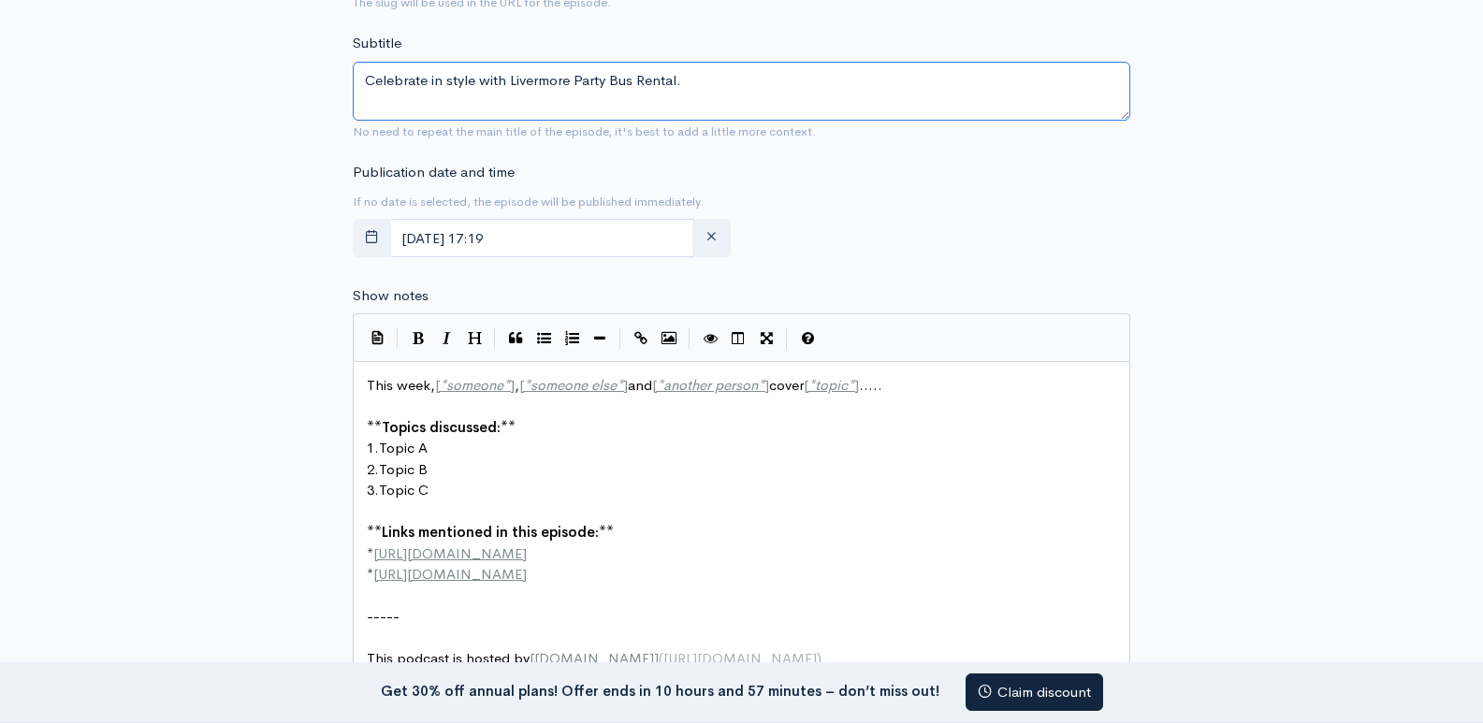
type textarea "Celebrate in style with Livermore Party Bus Rental."
click at [558, 454] on pre "1. Topic A" at bounding box center [748, 449] width 771 height 22
type textarea "This week, [*someone*], [*someone else*] and [*another person*] cover [*topic*]…"
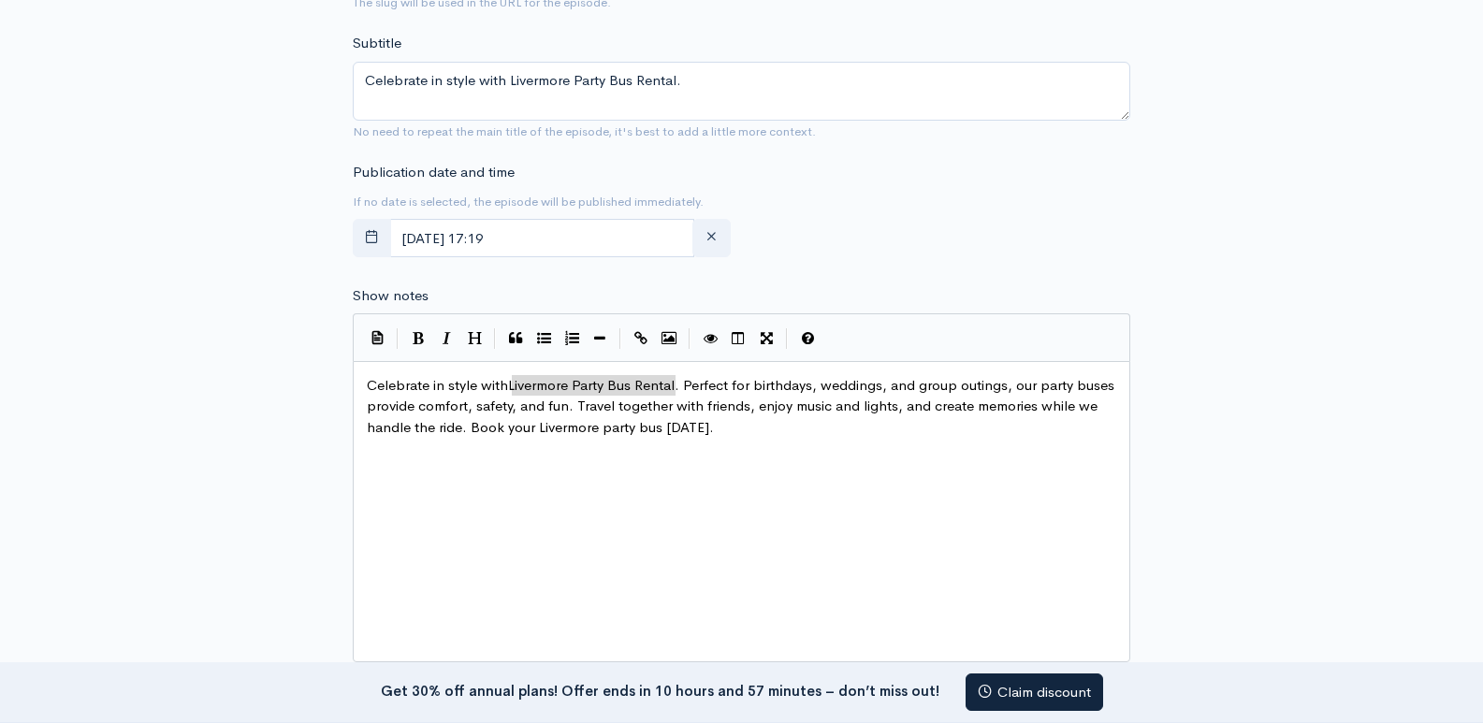
type textarea "Livermore Party Bus Rental"
drag, startPoint x: 513, startPoint y: 386, endPoint x: 678, endPoint y: 385, distance: 165.6
click at [646, 339] on icon "Create Link" at bounding box center [640, 338] width 13 height 14
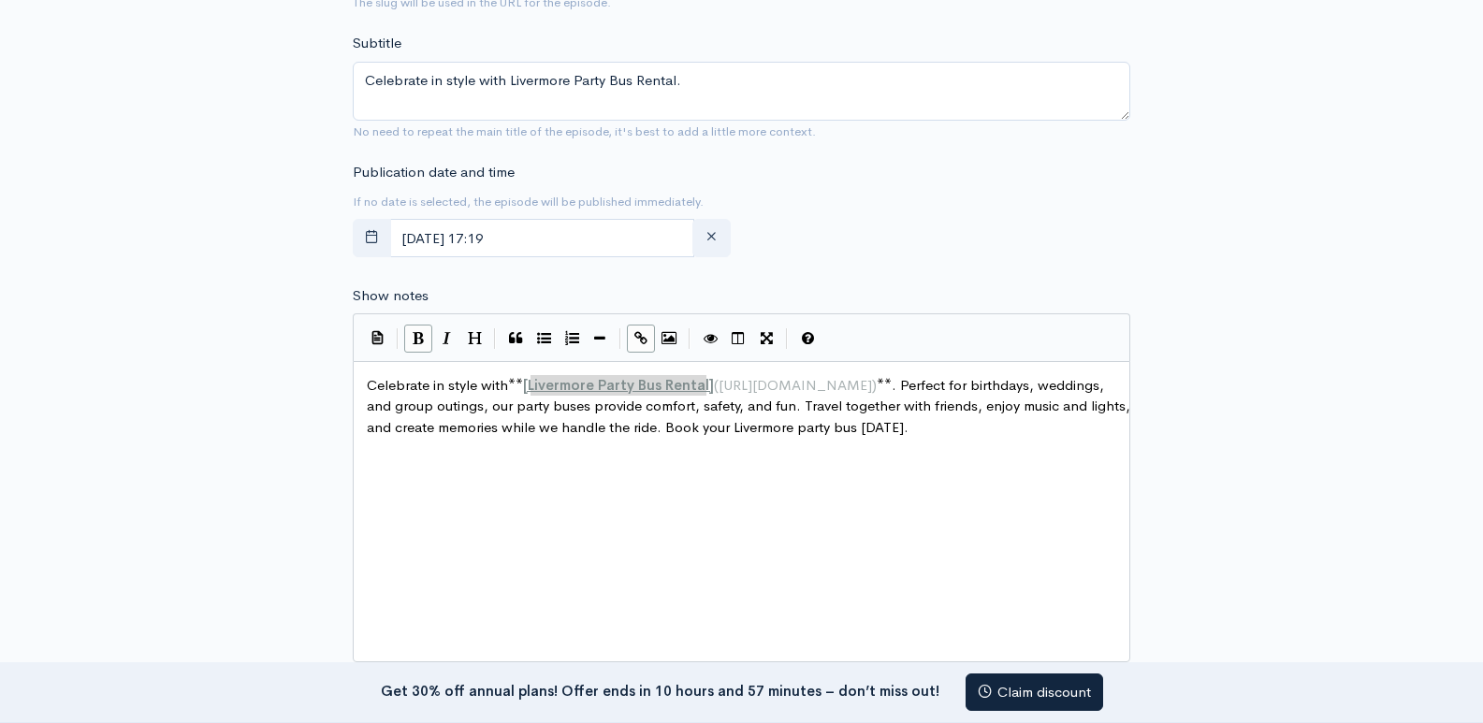
click at [691, 495] on div "x Celebrate in style with ** [ Livermore Party Bus Rental ] ( [URL][DOMAIN_NAME…" at bounding box center [765, 535] width 804 height 328
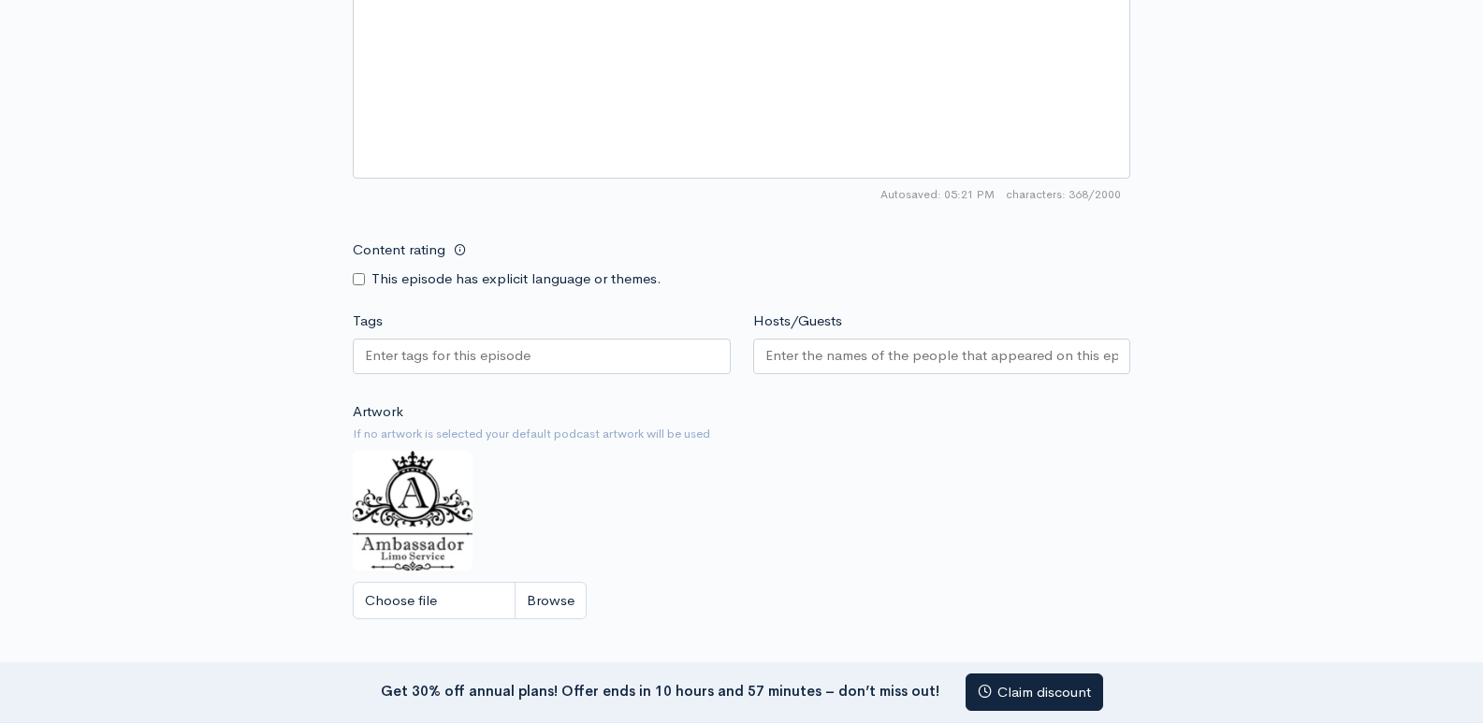
scroll to position [1497, 0]
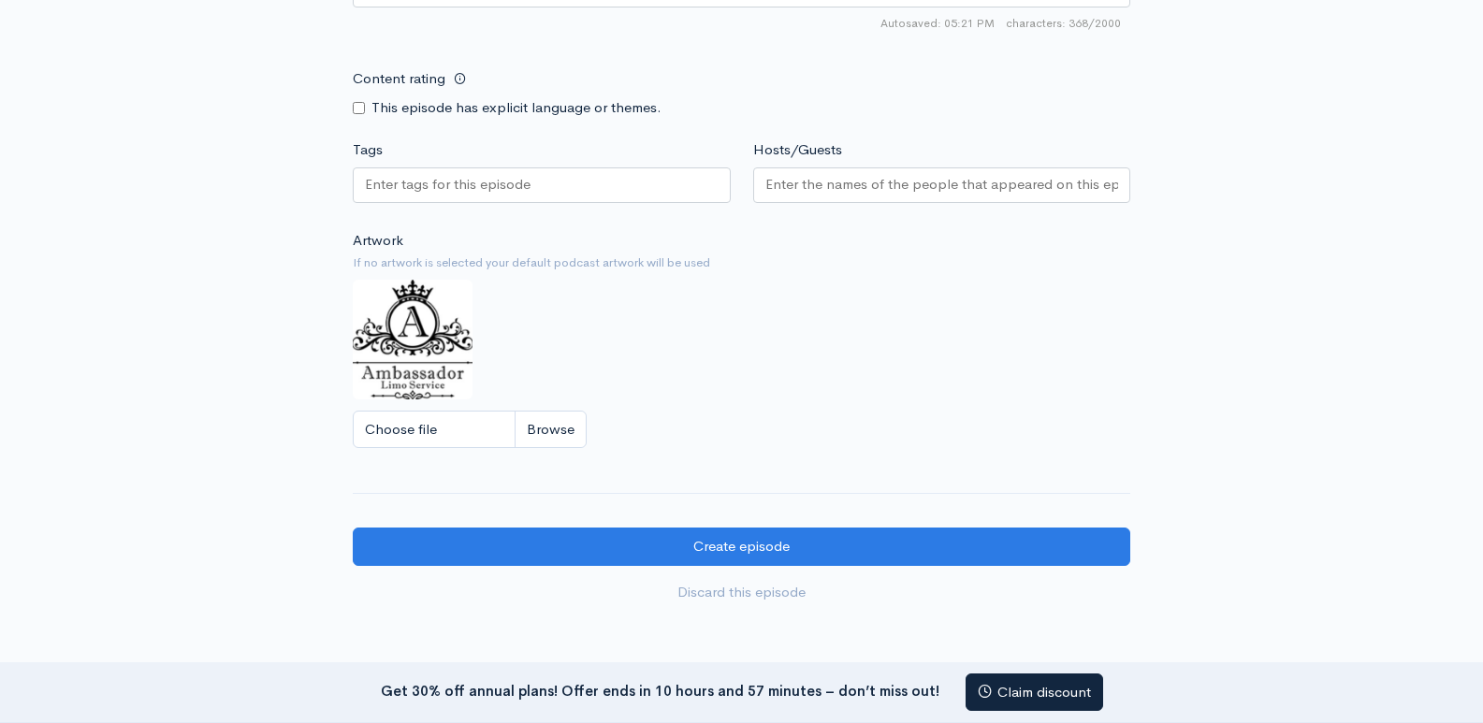
click at [441, 191] on input "Tags" at bounding box center [449, 185] width 168 height 22
paste input "Livermore Party Bus Rental"
type input "Livermore Party Bus Rental"
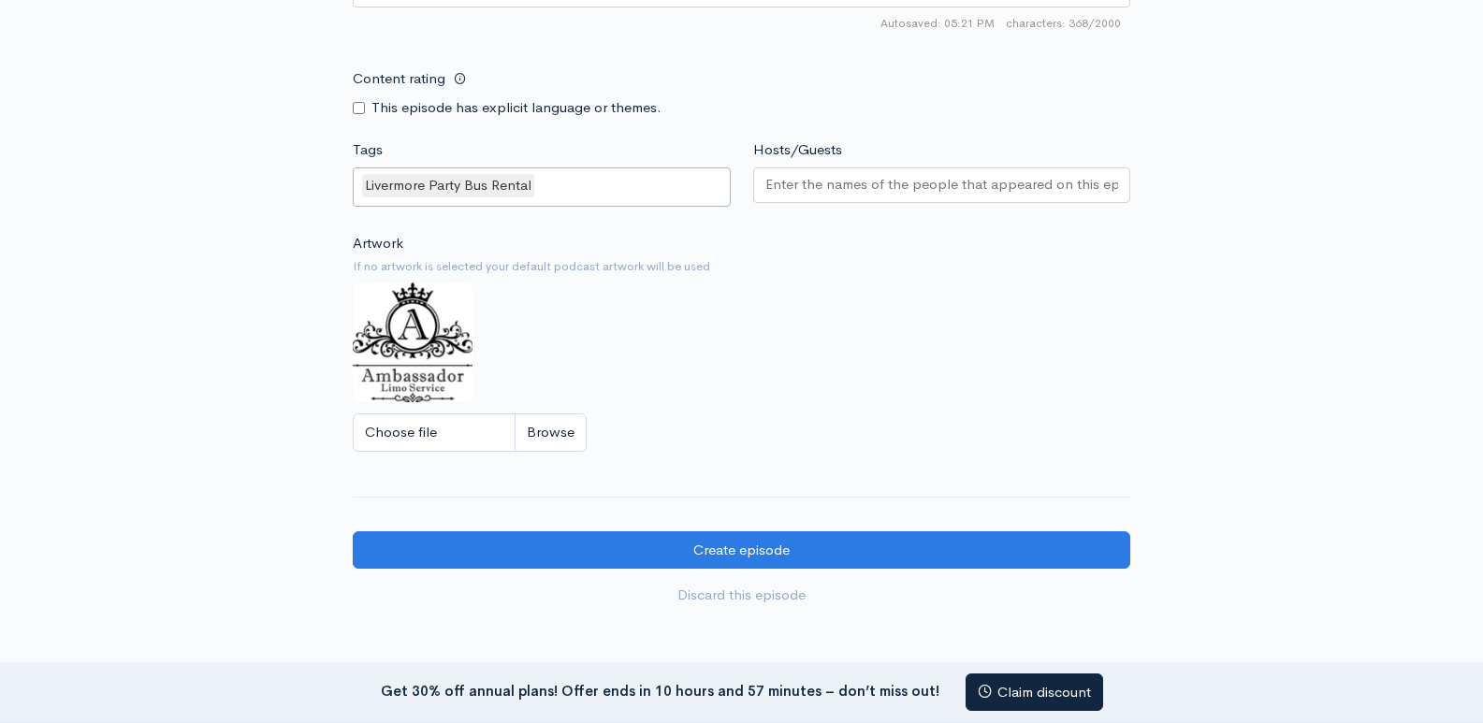
click at [883, 363] on div "Artwork If no artwork is selected your default podcast artwork will be used Cho…" at bounding box center [742, 348] width 778 height 230
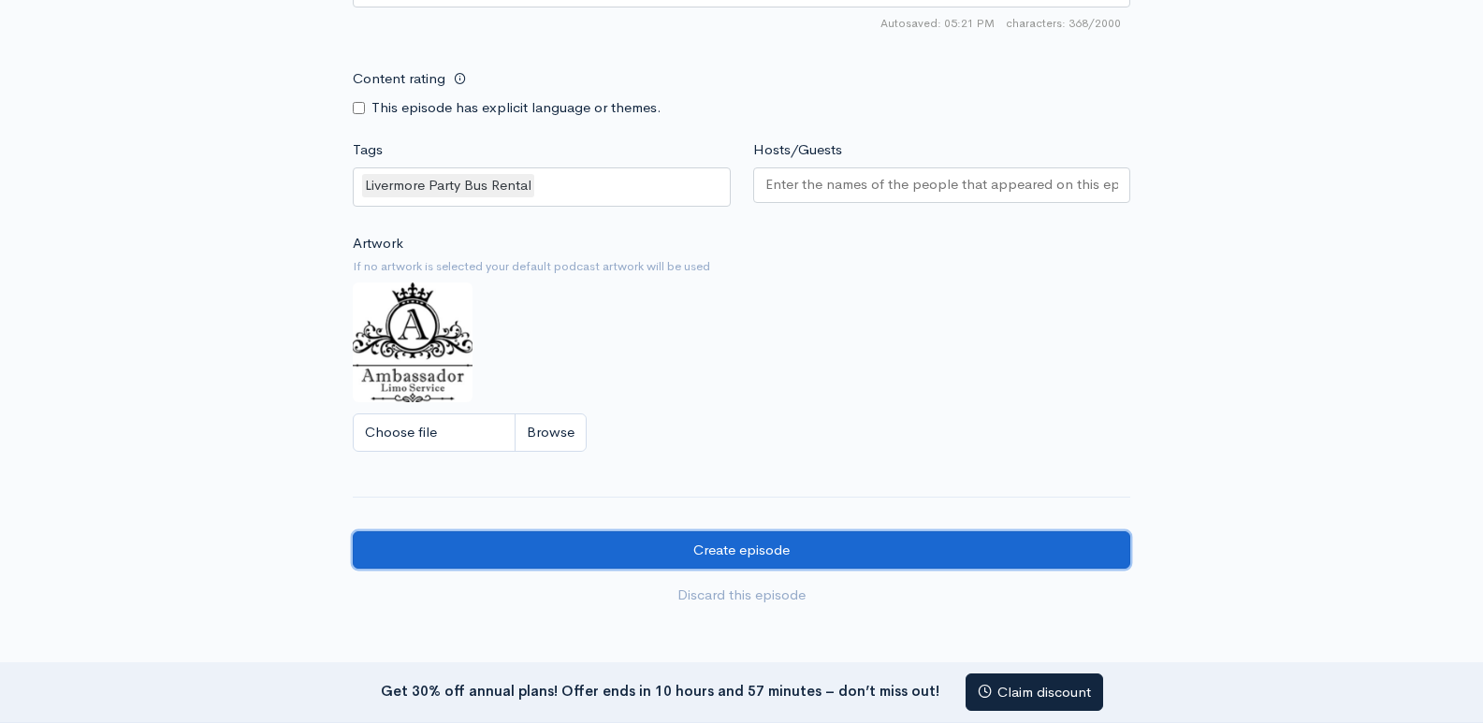
click at [702, 557] on input "Create episode" at bounding box center [742, 551] width 778 height 38
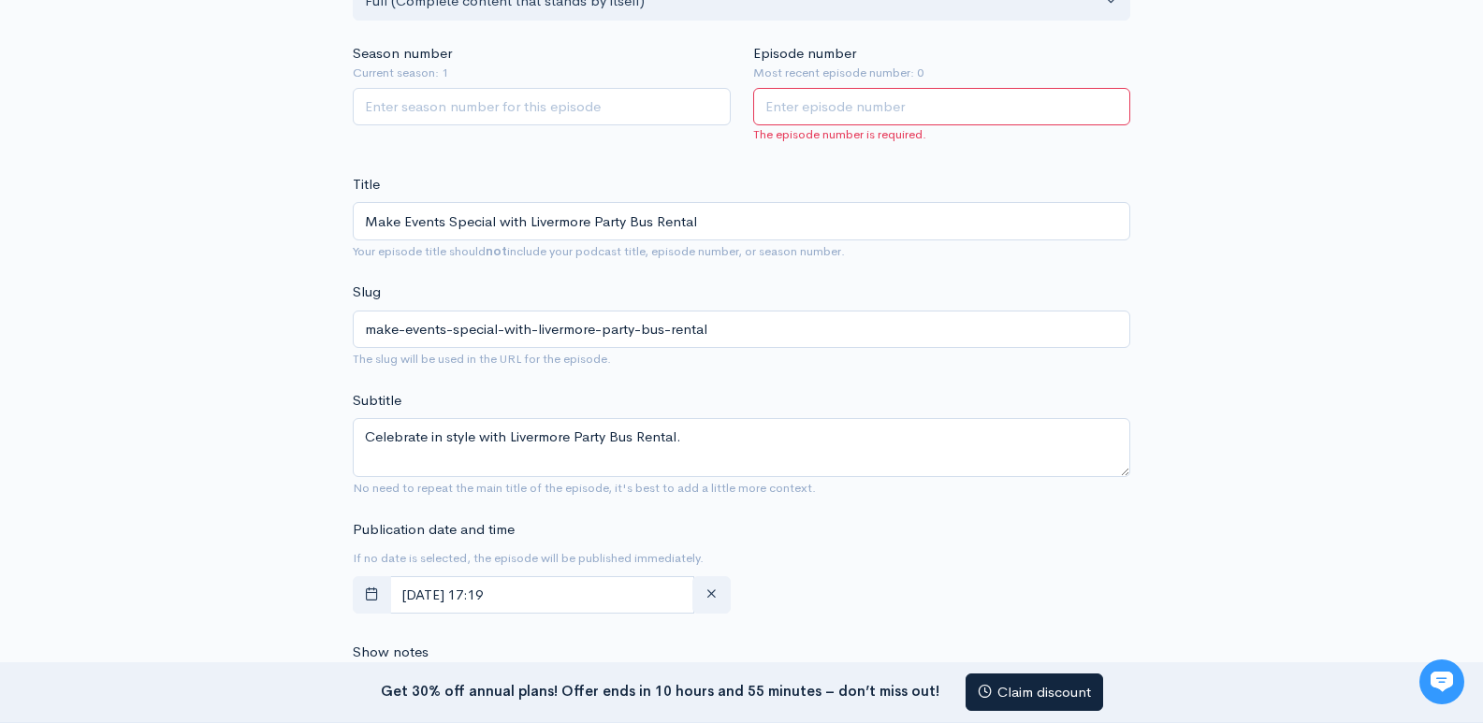
click at [851, 107] on input "Episode number" at bounding box center [942, 107] width 378 height 38
type input "1"
click at [120, 417] on div "New episode Create a new episode Back to episodes Audio file Replace file Make …" at bounding box center [741, 623] width 1483 height 2053
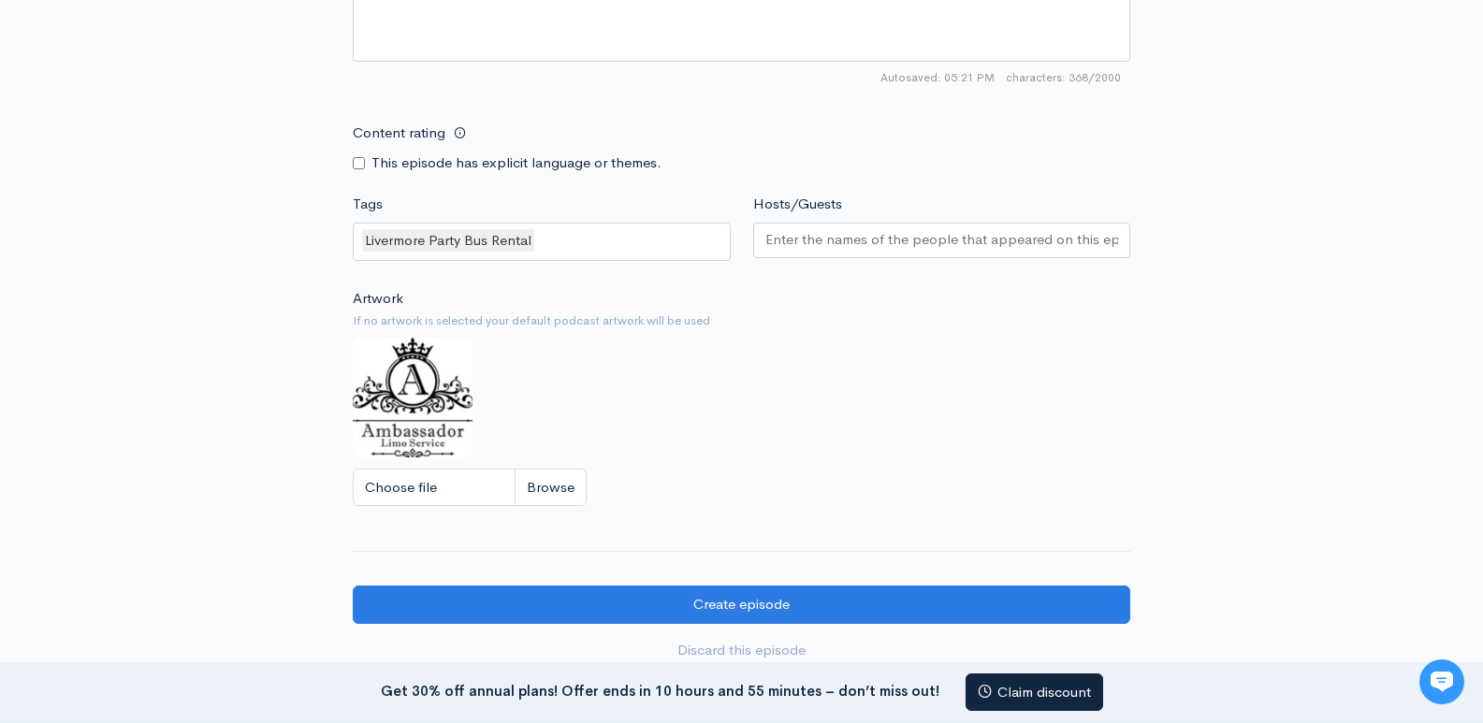
scroll to position [1591, 0]
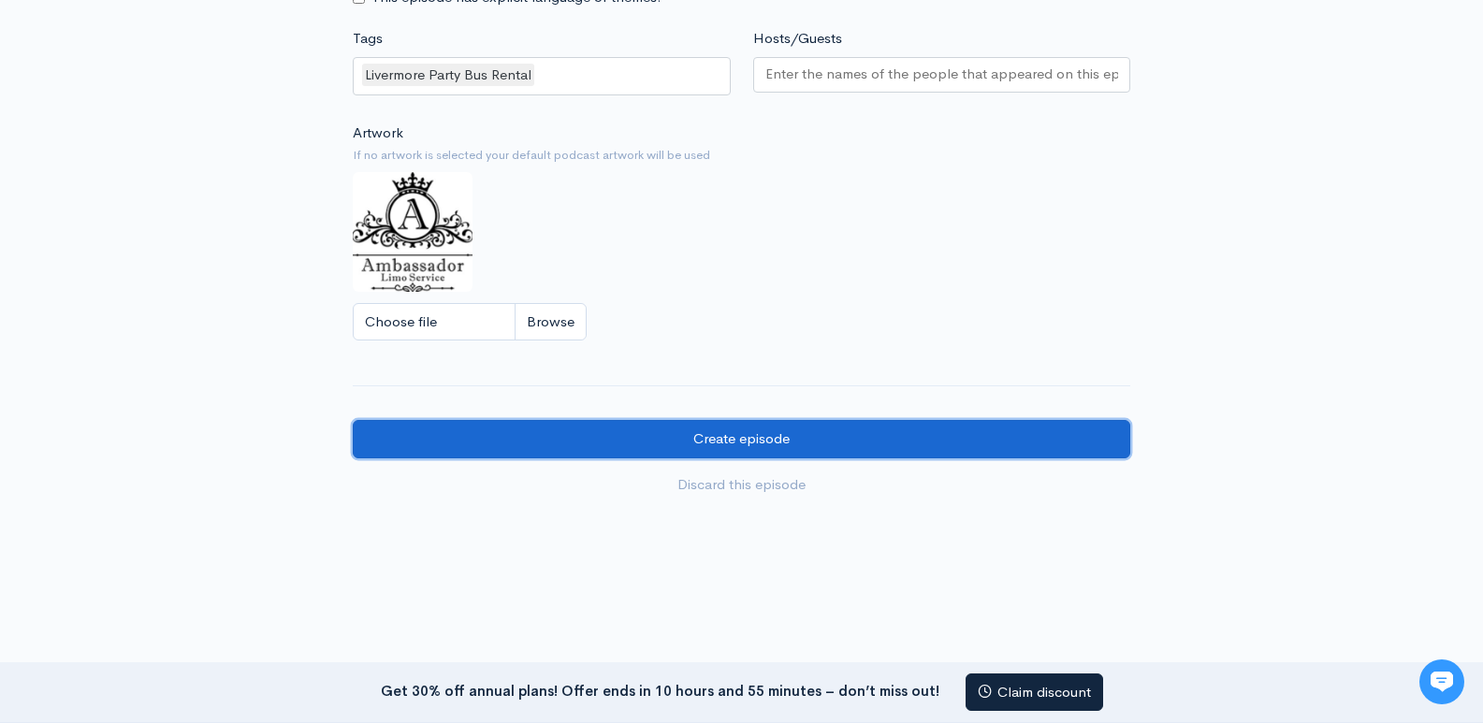
click at [750, 439] on input "Create episode" at bounding box center [742, 439] width 778 height 38
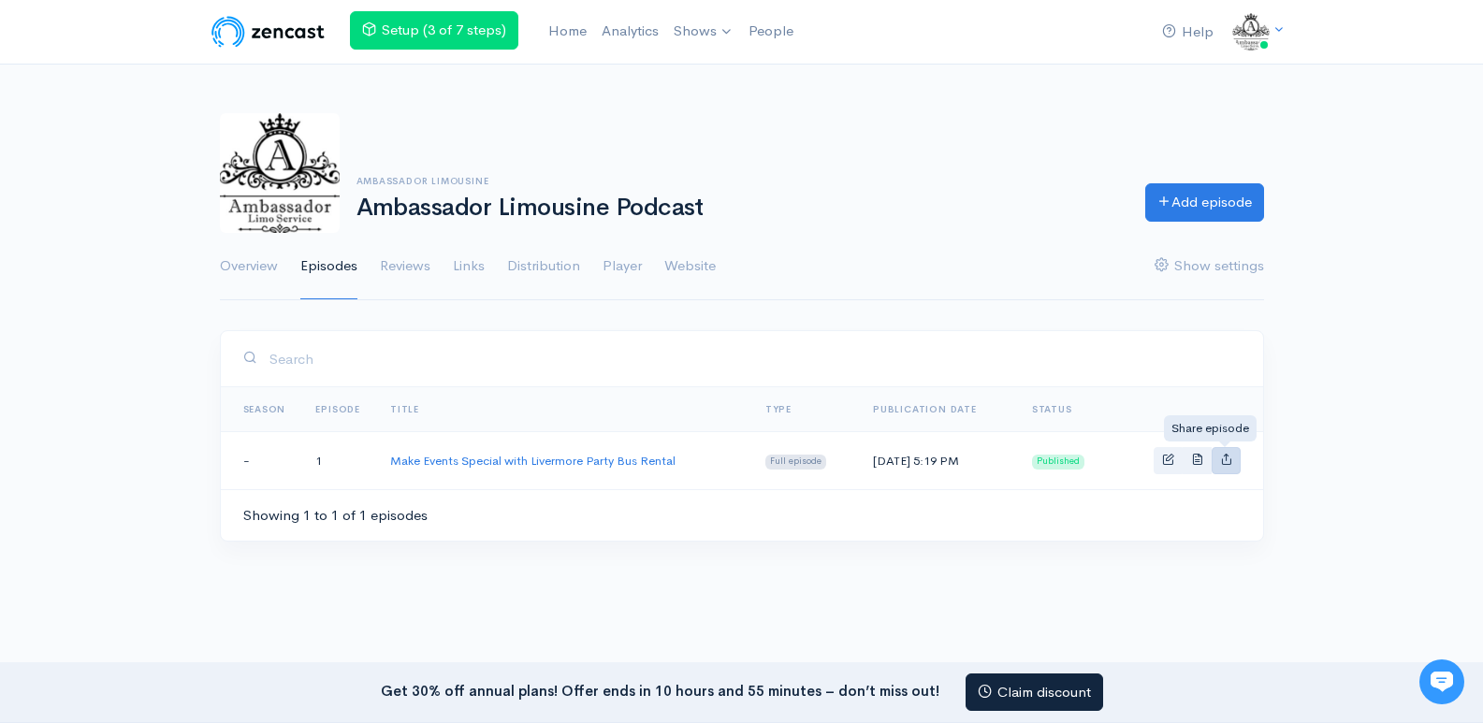
click at [1223, 462] on icon "Basic example" at bounding box center [1226, 459] width 12 height 12
type input "[URL][DOMAIN_NAME]"
type input "<iframe src='[URL][DOMAIN_NAME]' width='100%' height='190' frameborder='0' scro…"
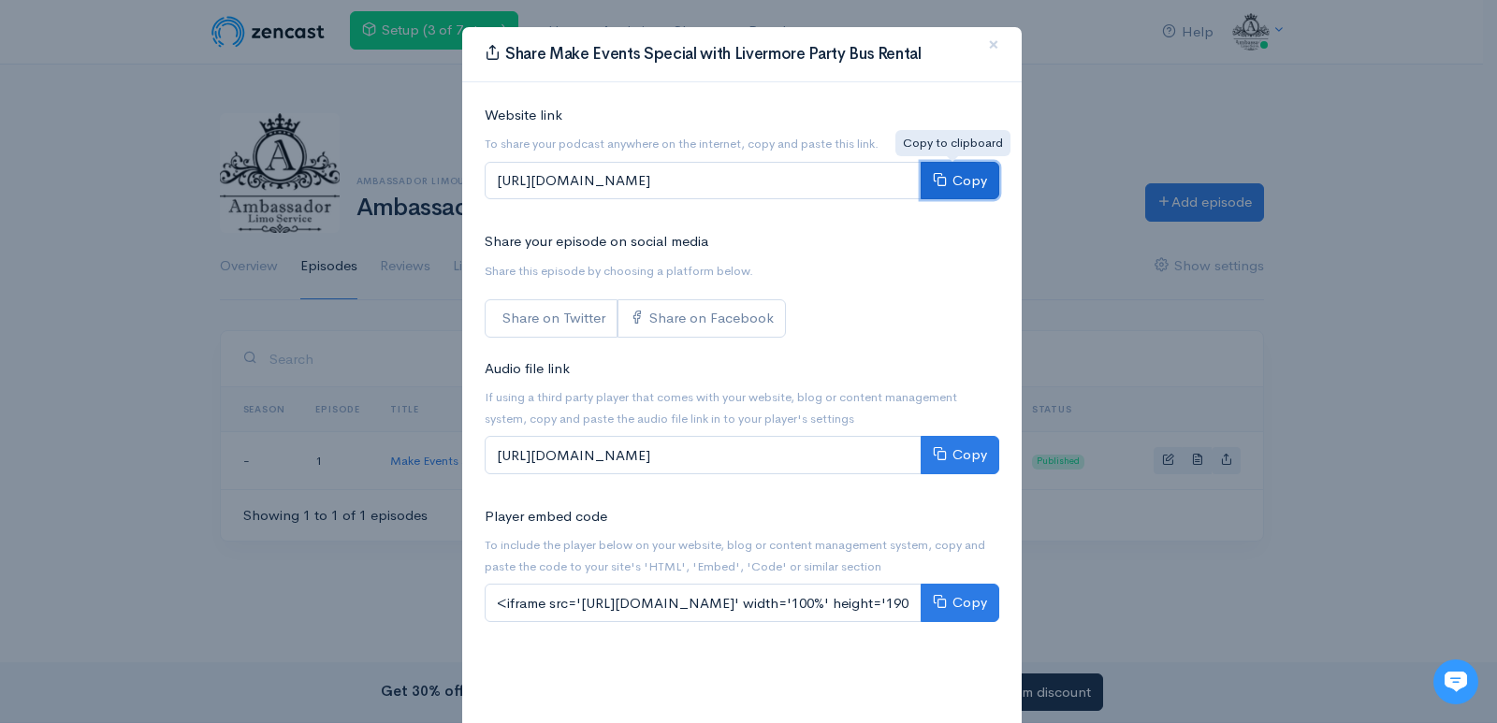
click at [962, 179] on button "Copy" at bounding box center [960, 181] width 79 height 38
click at [988, 40] on span "×" at bounding box center [993, 44] width 11 height 27
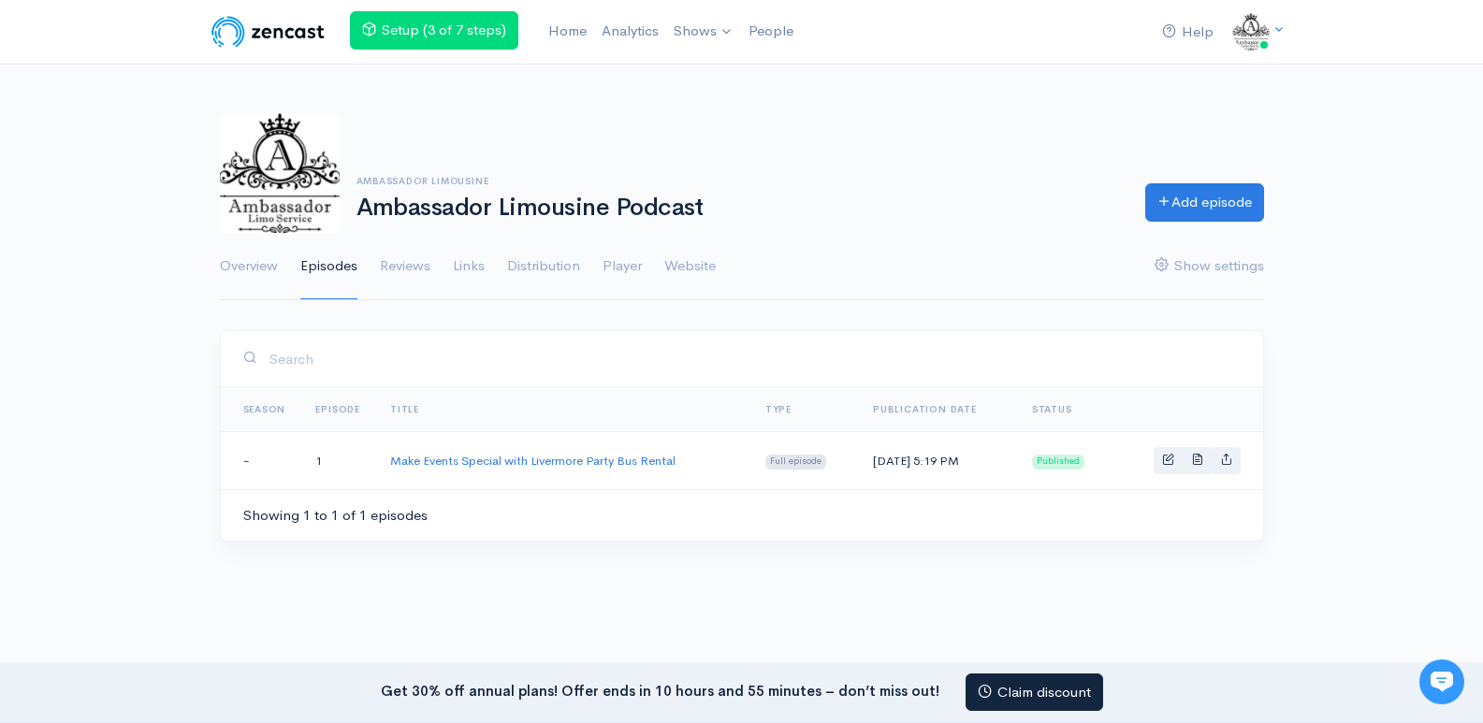
click at [0, 368] on div "Help Notifications View all Your profile Team settings Default team Current Log…" at bounding box center [741, 310] width 1483 height 620
click at [526, 461] on link "Make Events Special with Livermore Party Bus Rental" at bounding box center [532, 461] width 285 height 16
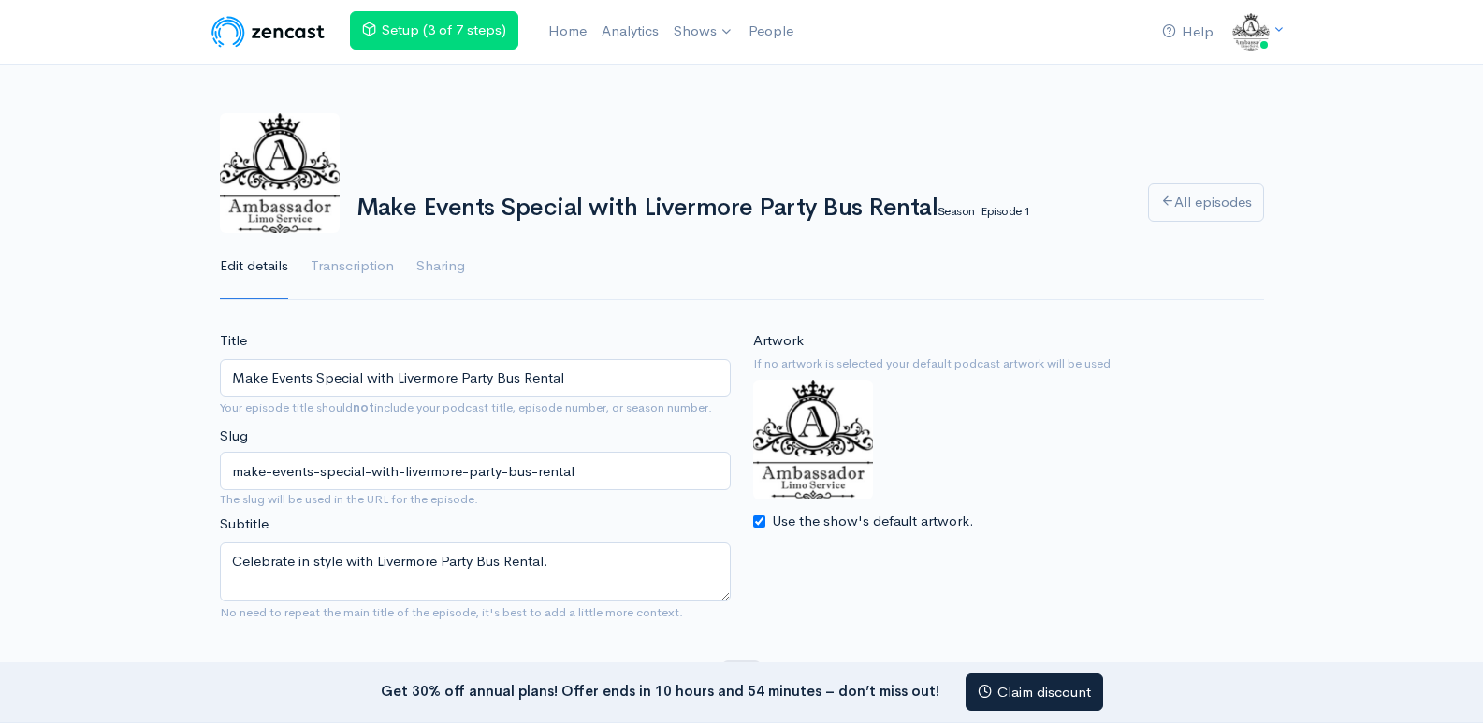
click at [805, 452] on img at bounding box center [813, 440] width 120 height 120
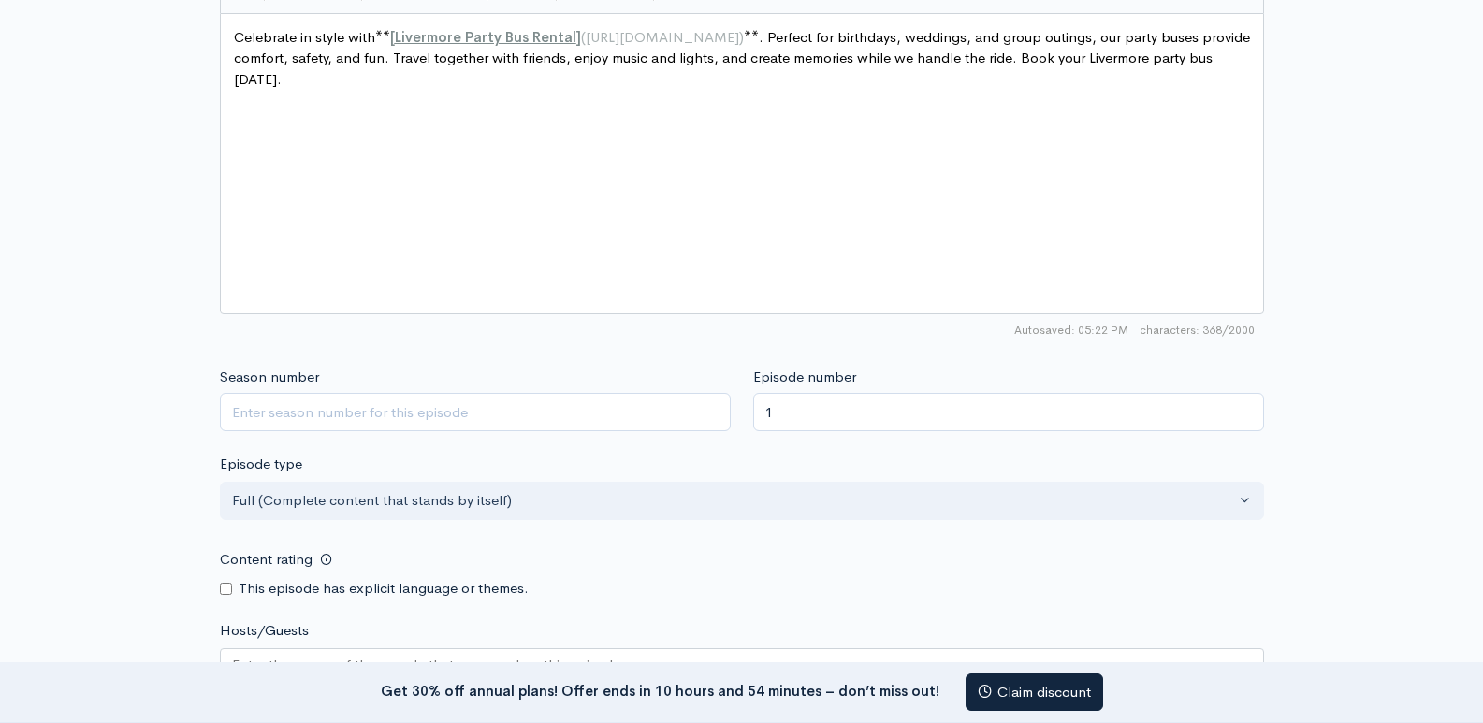
scroll to position [1013, 0]
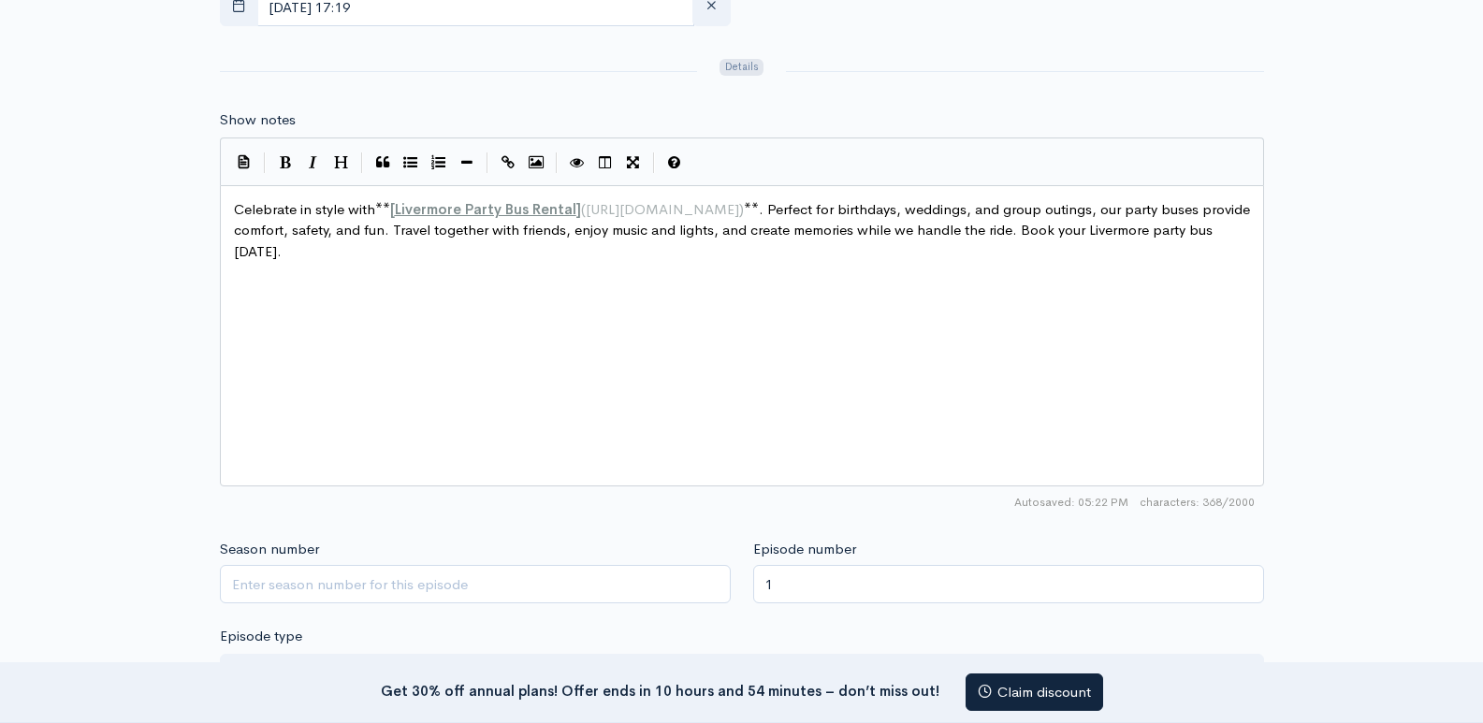
click at [0, 342] on div "Title Make Events Special with Livermore Party Bus Rental Your episode title sh…" at bounding box center [741, 226] width 1483 height 1818
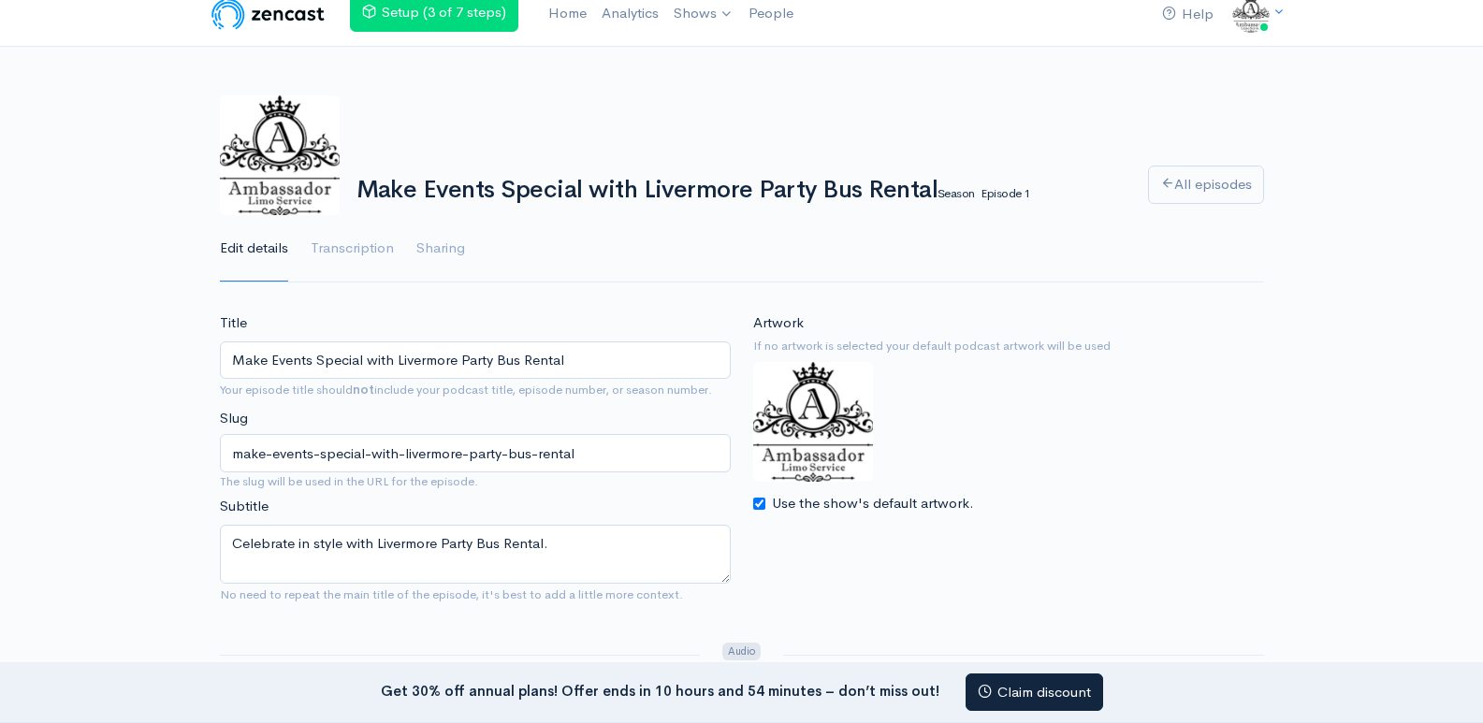
scroll to position [0, 0]
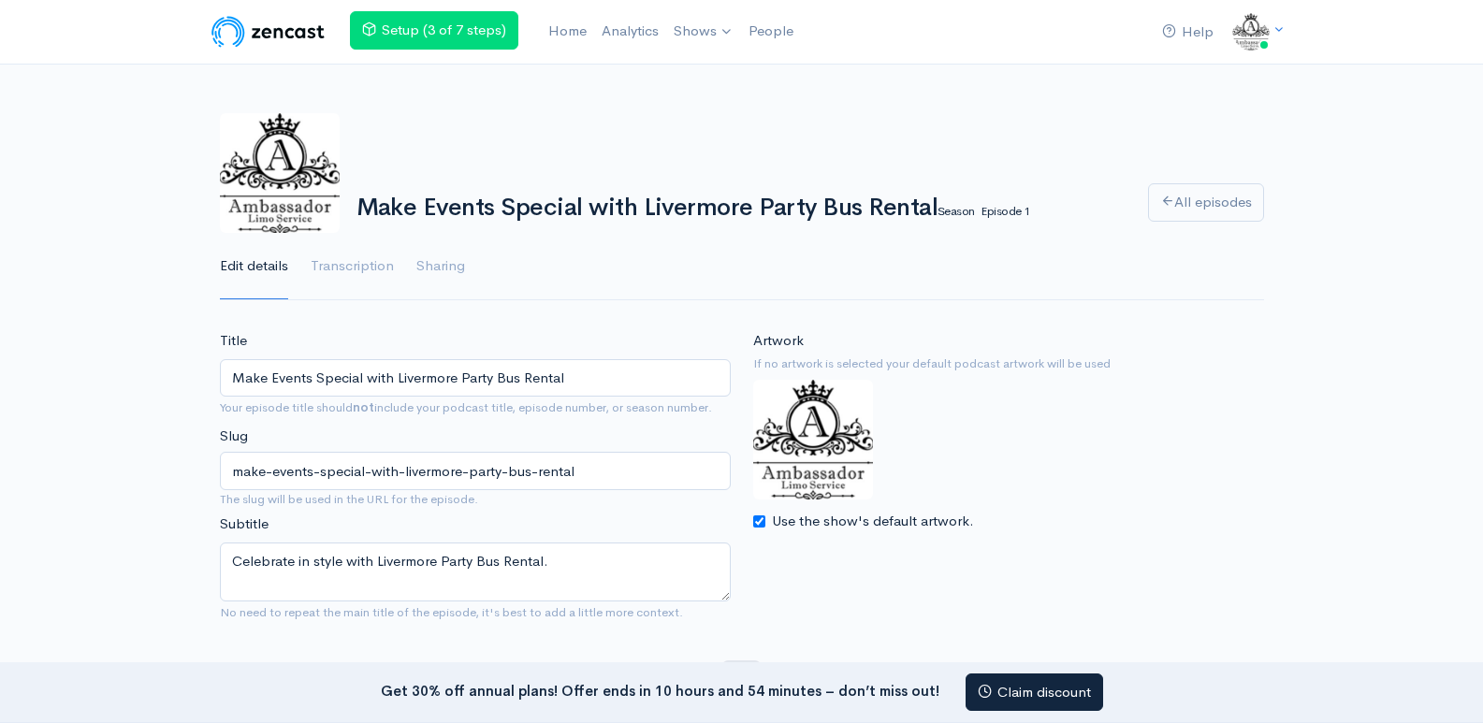
click at [279, 31] on img at bounding box center [268, 31] width 119 height 37
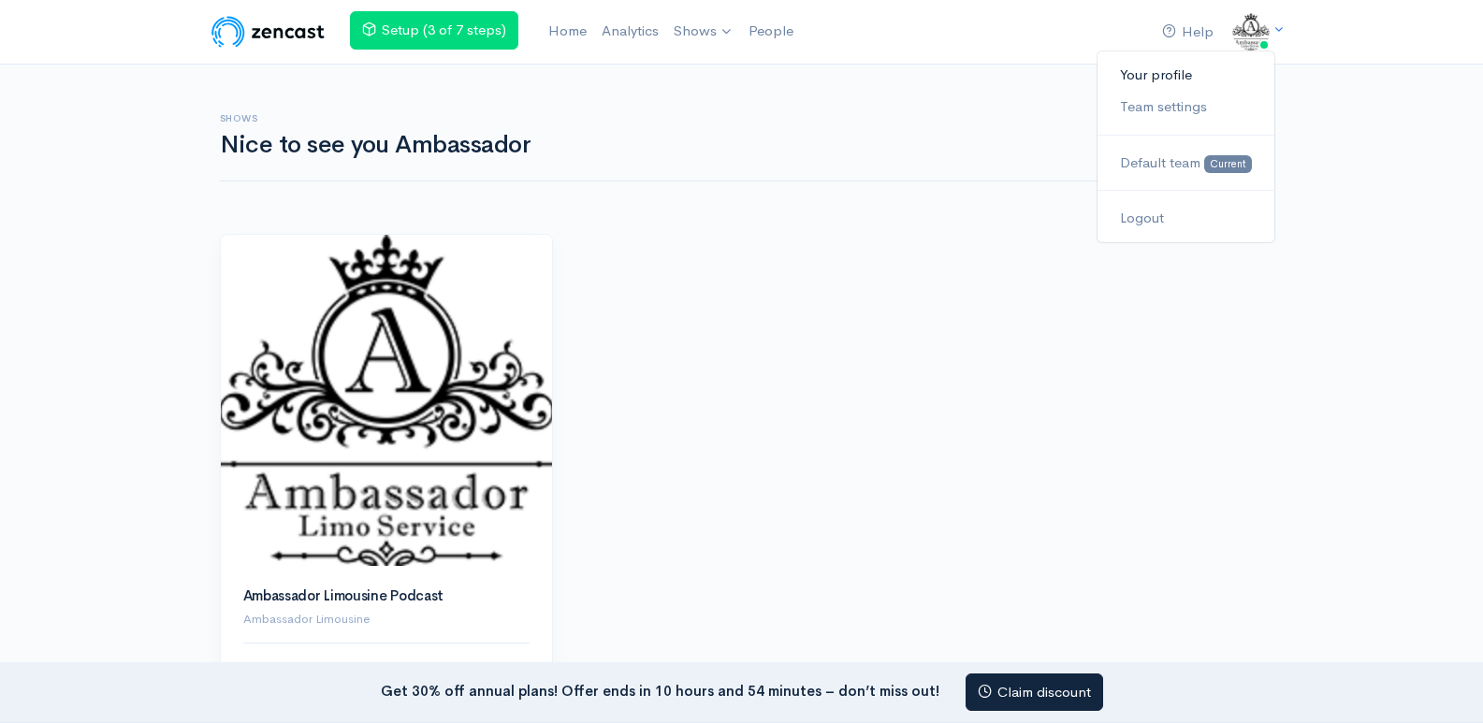
click at [1162, 80] on link "Your profile" at bounding box center [1186, 75] width 176 height 33
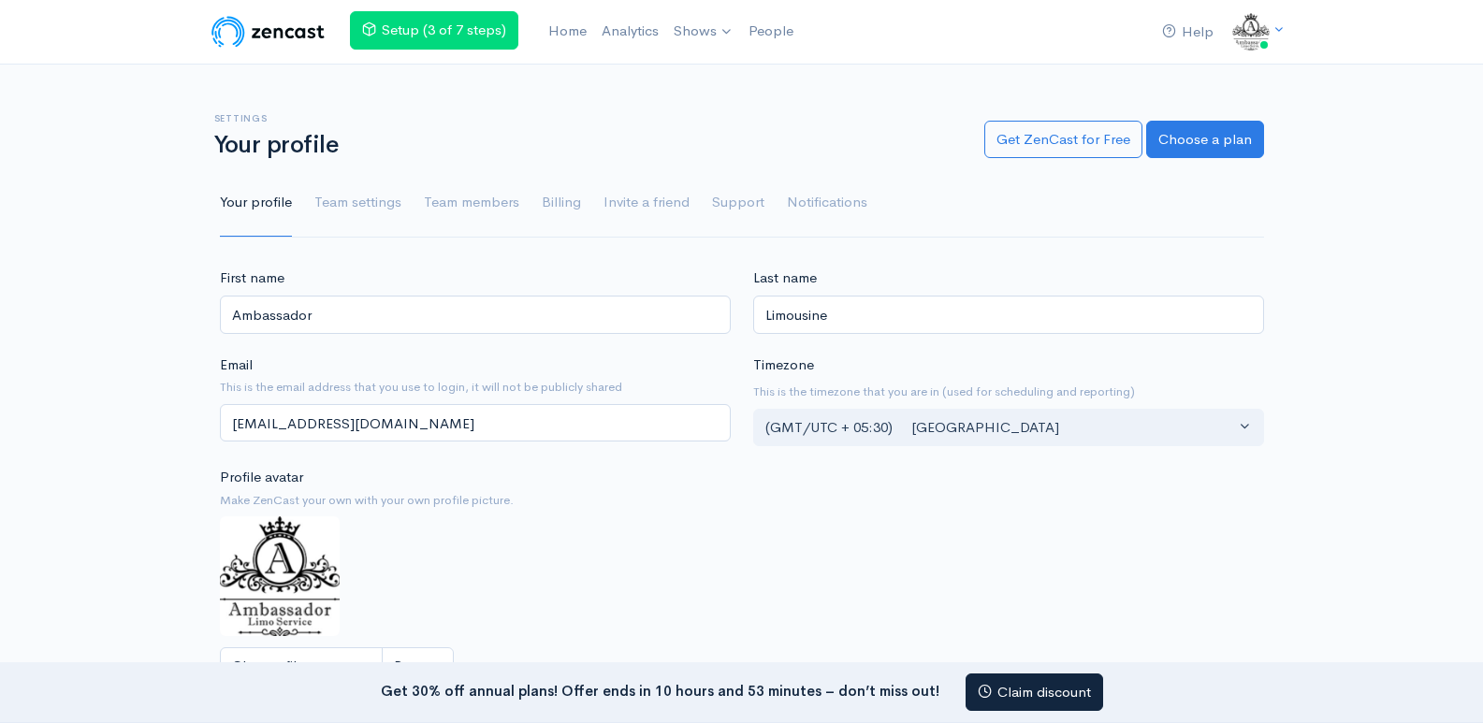
click at [300, 28] on img at bounding box center [268, 31] width 119 height 37
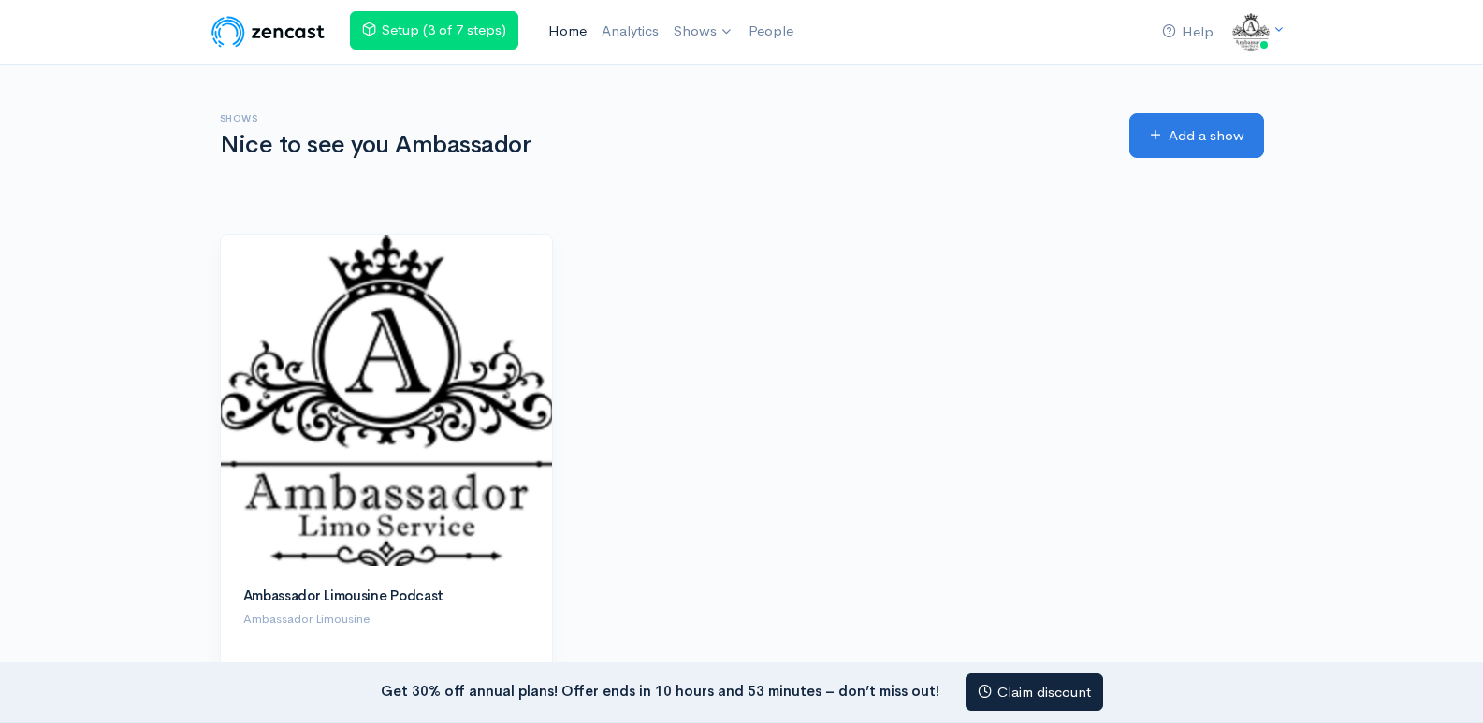
click at [574, 30] on link "Home" at bounding box center [567, 31] width 53 height 40
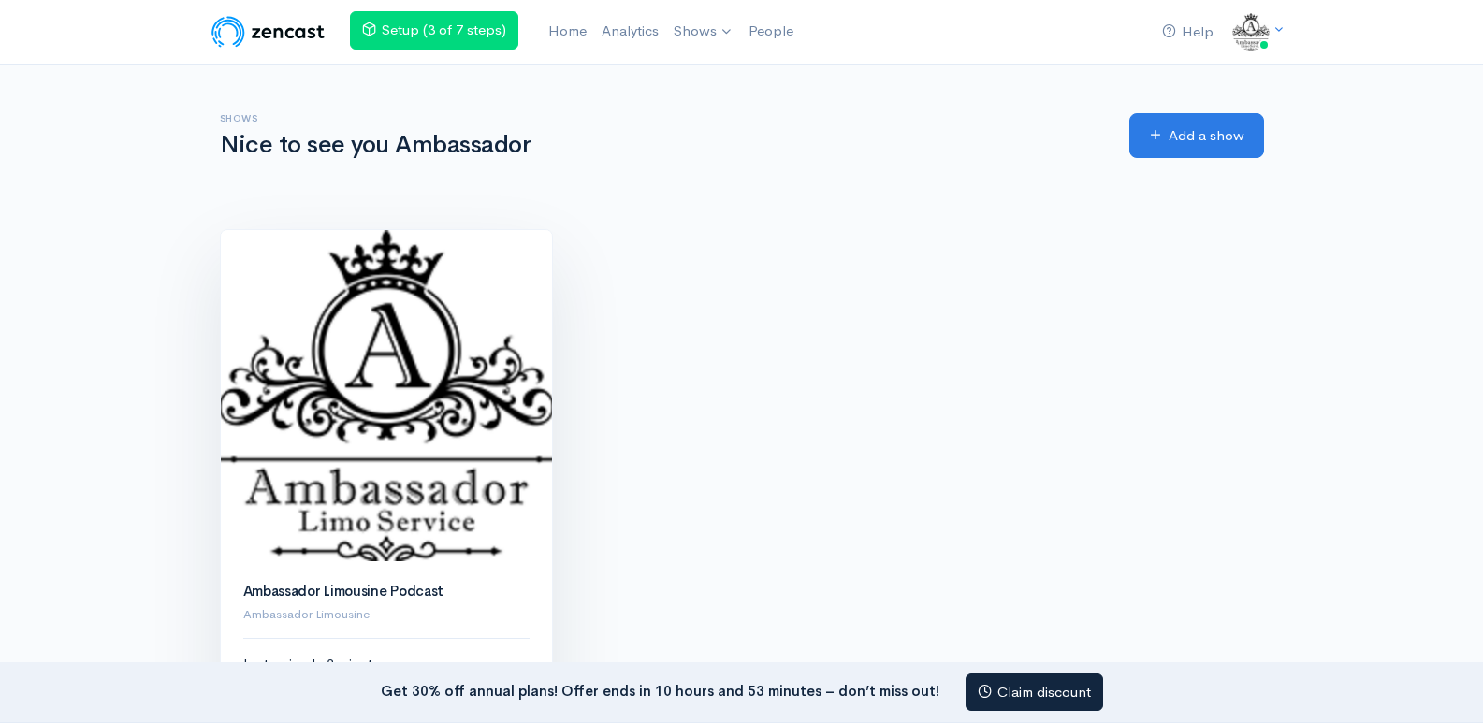
click at [365, 453] on img at bounding box center [386, 395] width 331 height 331
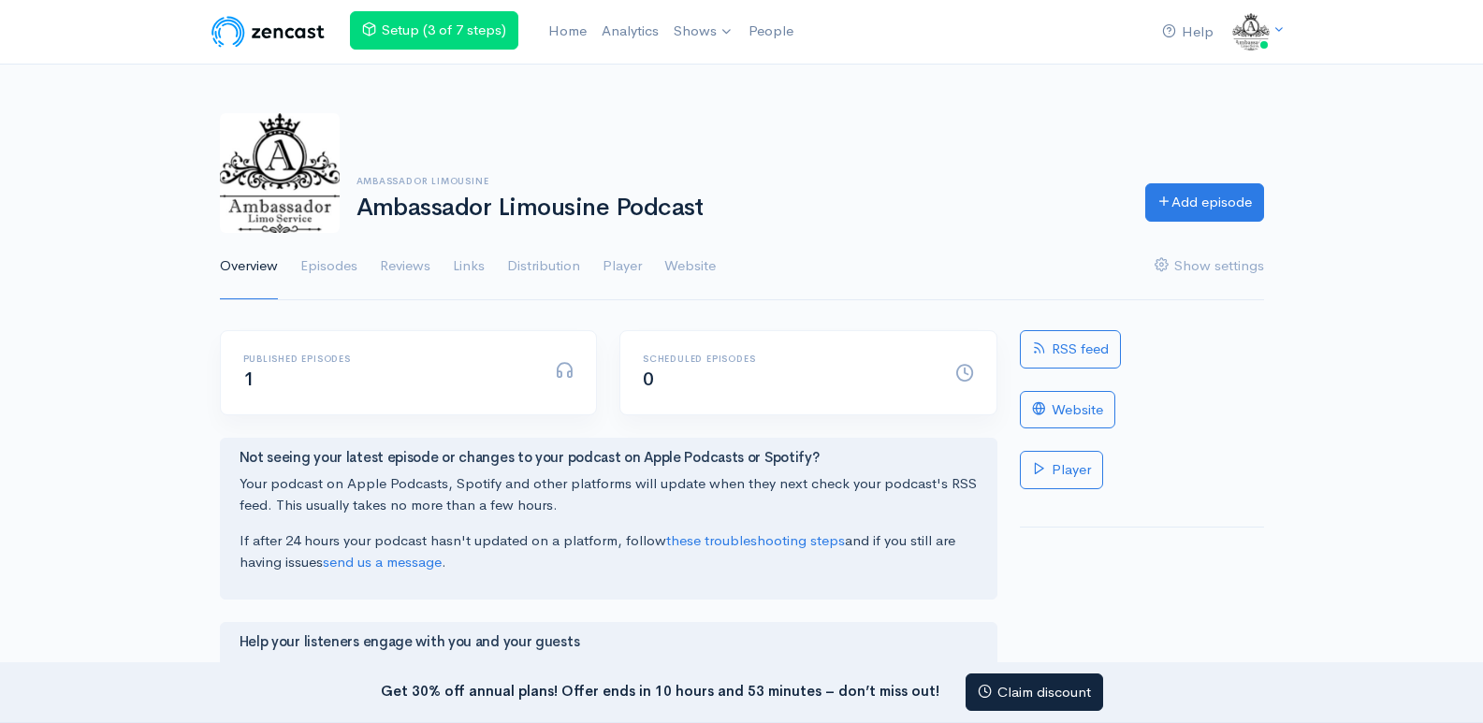
click at [248, 374] on span "1" at bounding box center [248, 379] width 11 height 23
